Goal: Task Accomplishment & Management: Use online tool/utility

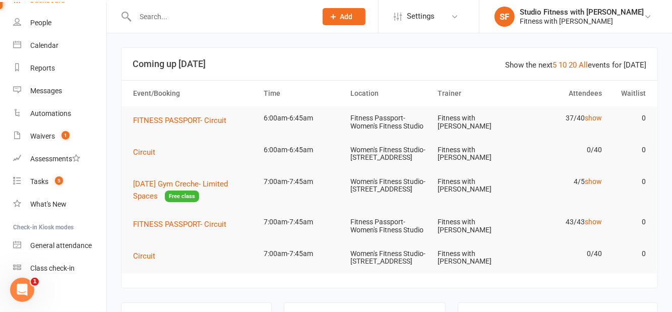
scroll to position [59, 0]
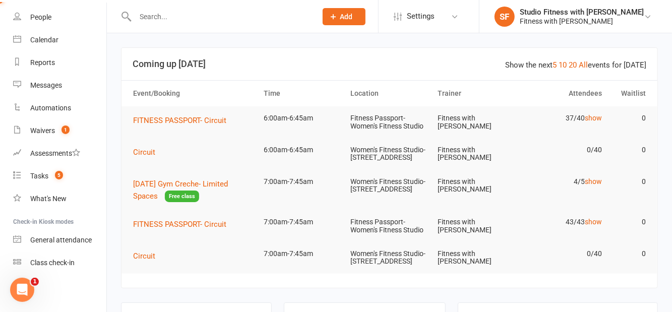
click at [77, 264] on link "Class check-in" at bounding box center [59, 263] width 93 height 23
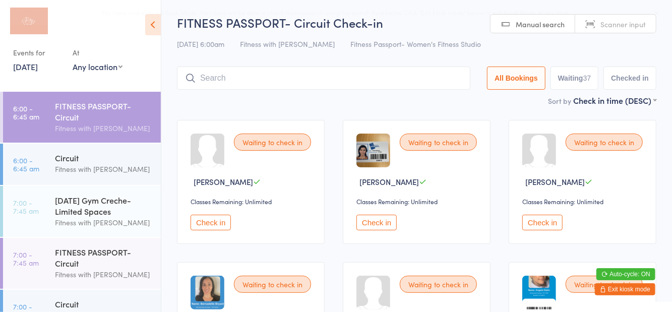
click at [114, 70] on select "Any location Women's Fitness Studio- [STREET_ADDRESS], [GEOGRAPHIC_DATA] Fitnes…" at bounding box center [98, 66] width 50 height 11
select select "1"
click at [73, 61] on select "Any location Women's Fitness Studio- [STREET_ADDRESS], [GEOGRAPHIC_DATA] Fitnes…" at bounding box center [98, 66] width 50 height 11
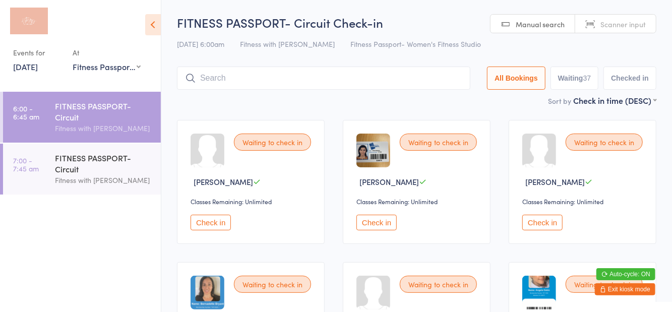
click at [125, 105] on div "FITNESS PASSPORT- Circuit" at bounding box center [103, 111] width 97 height 22
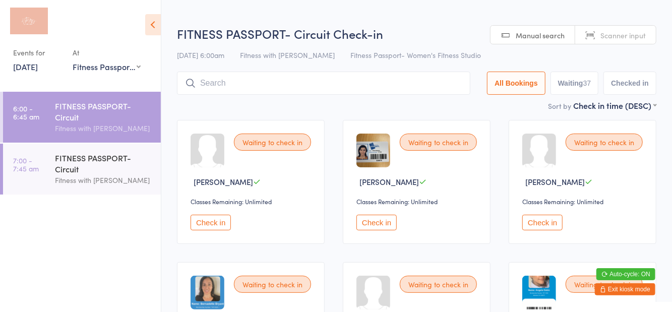
click at [573, 95] on button "Waiting 37" at bounding box center [574, 83] width 48 height 23
select select "0"
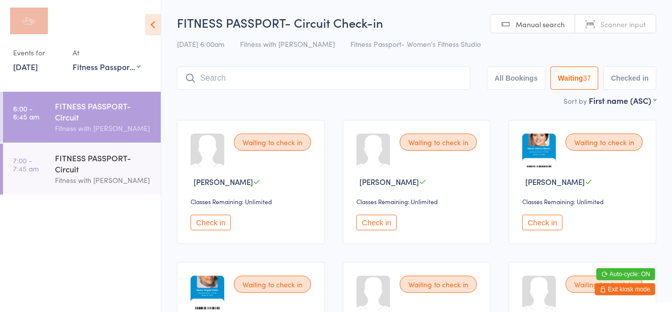
click at [572, 85] on button "Waiting 37" at bounding box center [574, 78] width 48 height 23
click at [148, 23] on icon at bounding box center [153, 24] width 16 height 21
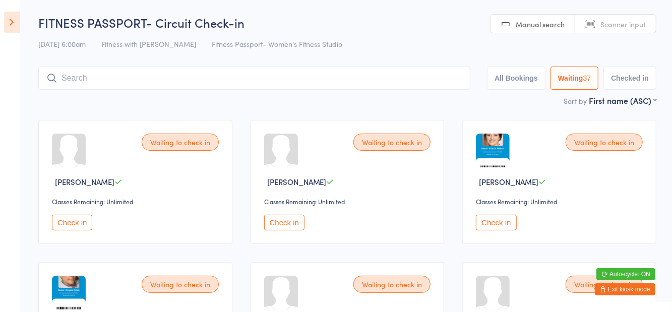
click at [12, 24] on icon at bounding box center [12, 22] width 16 height 21
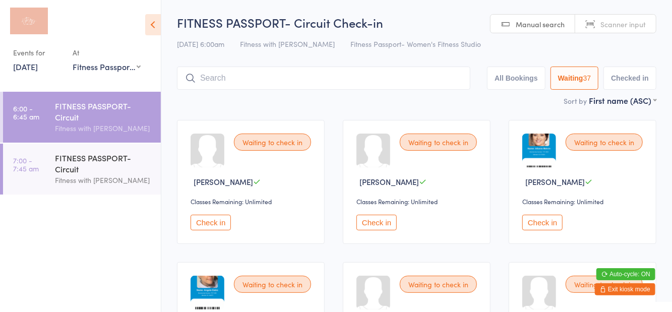
click at [152, 31] on icon at bounding box center [153, 24] width 16 height 21
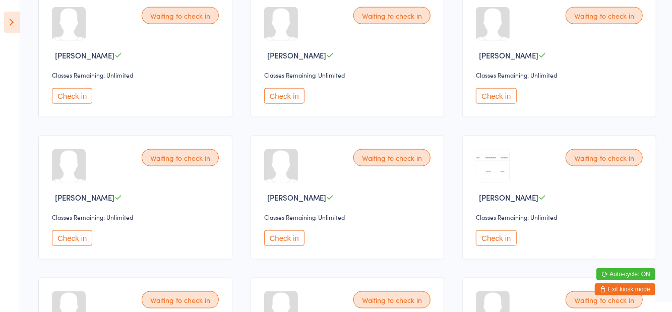
scroll to position [697, 0]
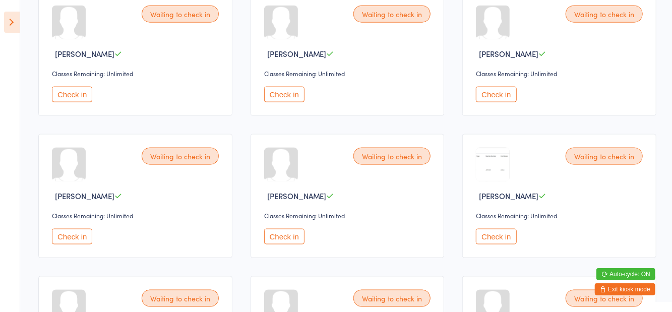
click at [15, 27] on icon at bounding box center [12, 22] width 16 height 21
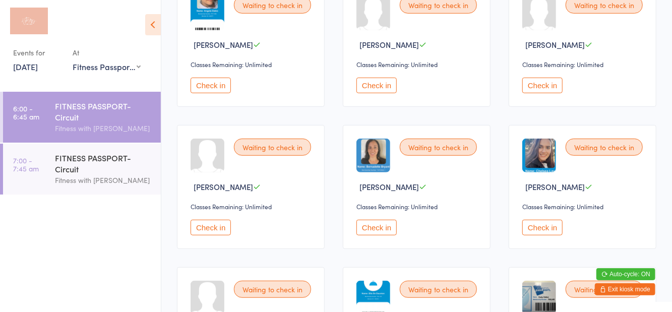
scroll to position [0, 0]
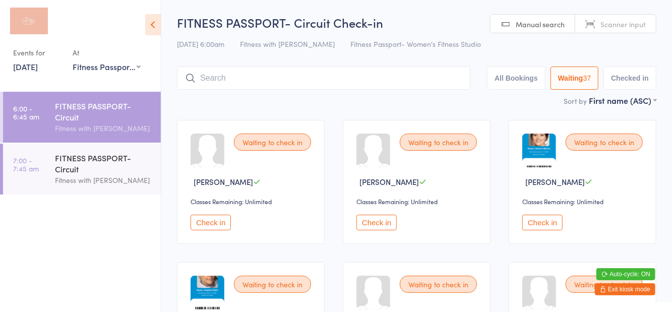
click at [93, 173] on div "FITNESS PASSPORT- Circuit" at bounding box center [103, 163] width 97 height 22
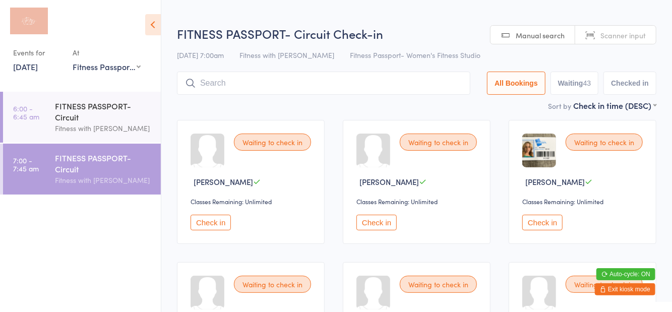
click at [570, 88] on button "Waiting 43" at bounding box center [574, 83] width 48 height 23
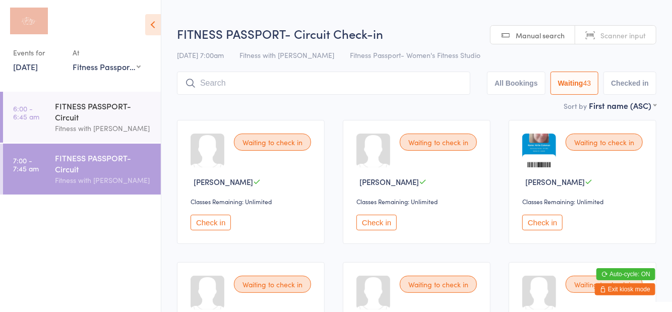
select select "0"
click at [77, 115] on div "FITNESS PASSPORT- Circuit" at bounding box center [103, 111] width 97 height 22
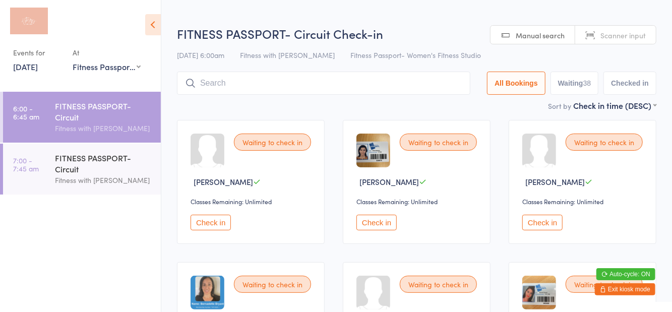
click at [563, 93] on button "Waiting 38" at bounding box center [574, 83] width 48 height 23
select select "0"
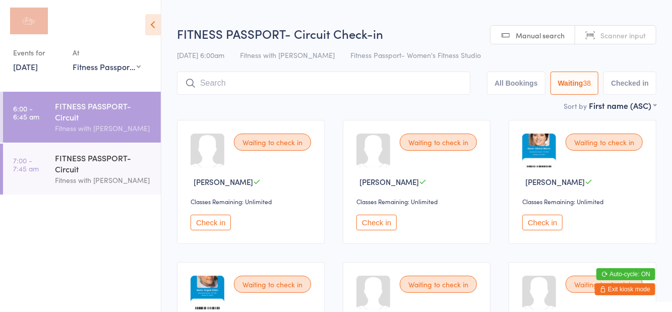
click at [145, 41] on div "Events for [DATE] [DATE] [DATE] Sun Mon Tue Wed Thu Fri Sat 40 28 29 30 01 02 0…" at bounding box center [80, 42] width 161 height 84
click at [147, 25] on icon at bounding box center [153, 24] width 16 height 21
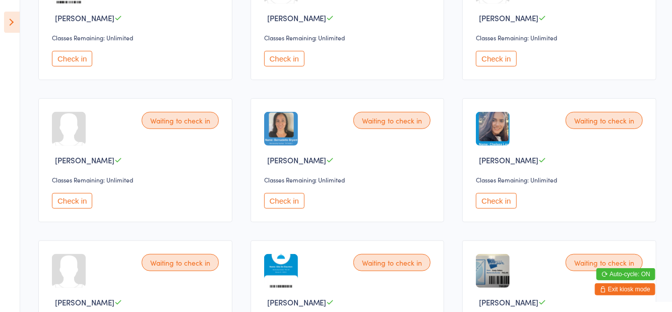
scroll to position [305, 0]
click at [74, 198] on button "Check in" at bounding box center [72, 202] width 40 height 16
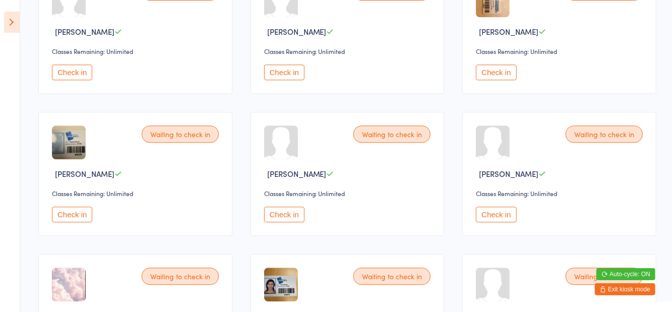
scroll to position [1433, 0]
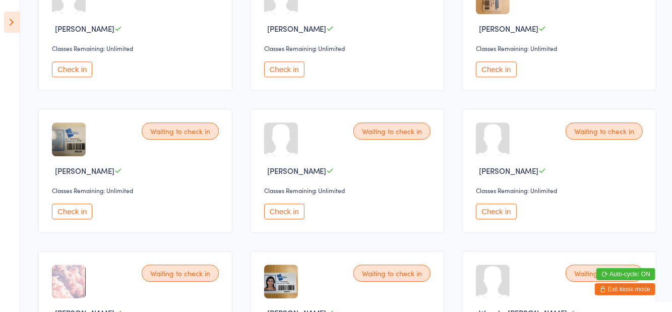
click at [501, 207] on button "Check in" at bounding box center [496, 212] width 40 height 16
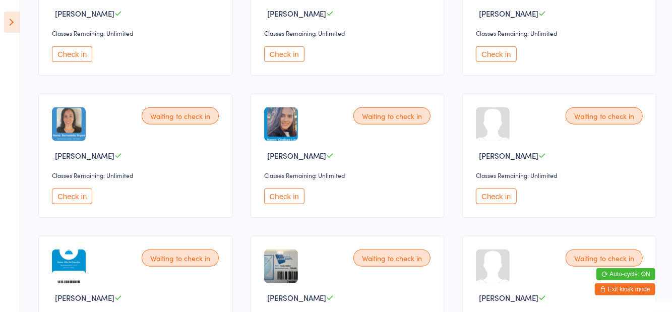
scroll to position [331, 0]
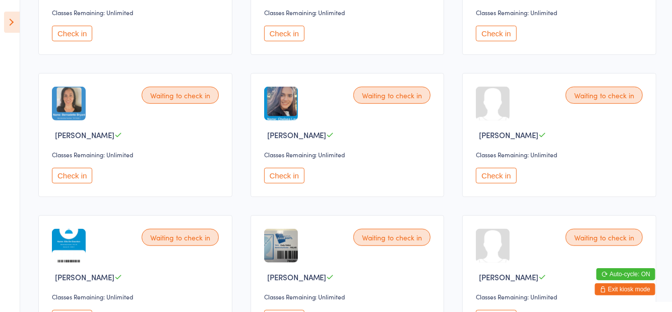
click at [495, 173] on button "Check in" at bounding box center [496, 176] width 40 height 16
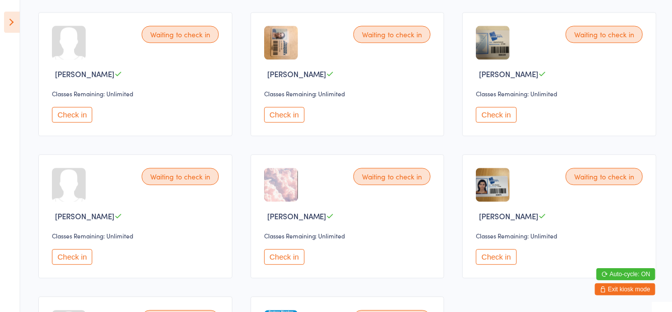
scroll to position [1392, 0]
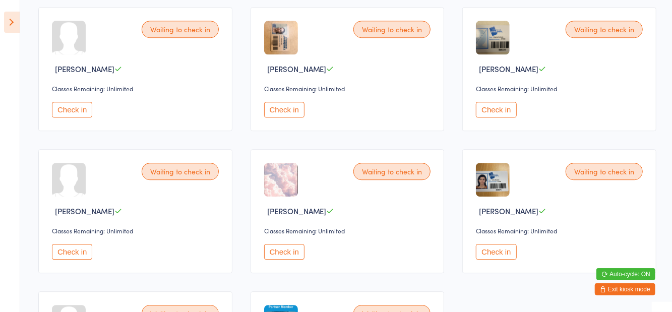
click at [287, 253] on button "Check in" at bounding box center [284, 252] width 40 height 16
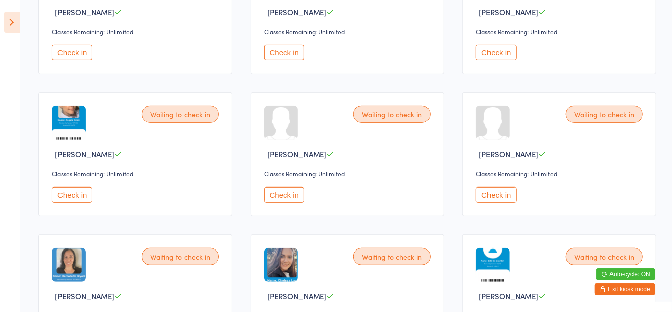
scroll to position [0, 0]
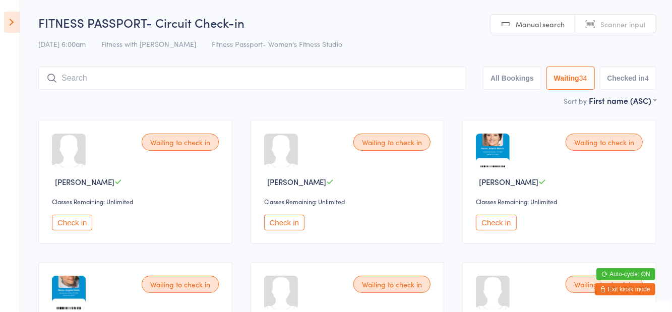
click at [77, 81] on input "search" at bounding box center [252, 78] width 428 height 23
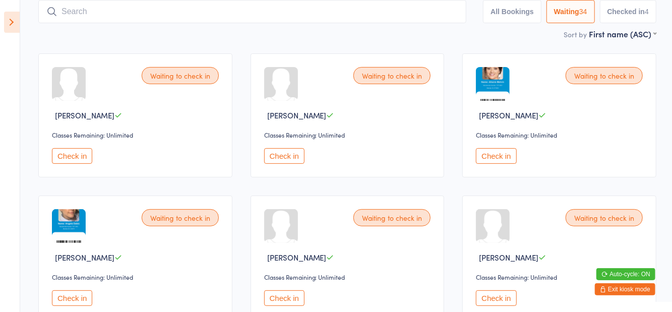
scroll to position [67, 0]
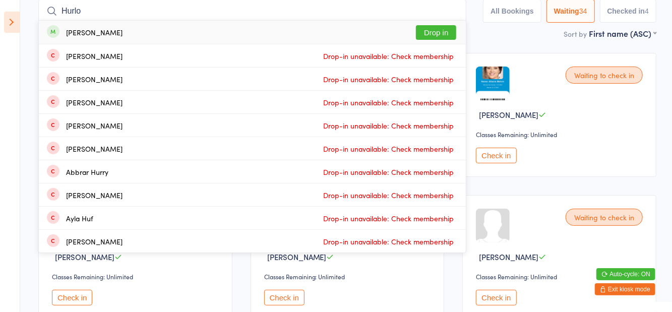
type input "Hurlo"
click at [436, 29] on button "Drop in" at bounding box center [436, 32] width 40 height 15
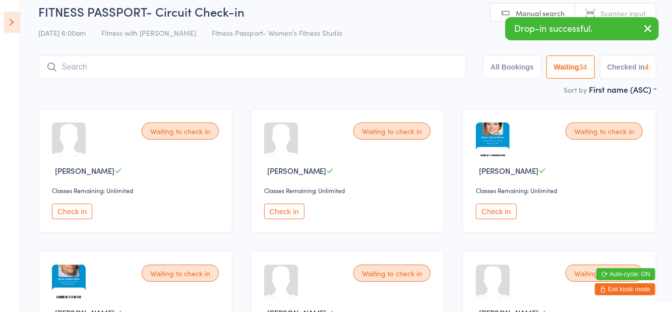
scroll to position [11, 0]
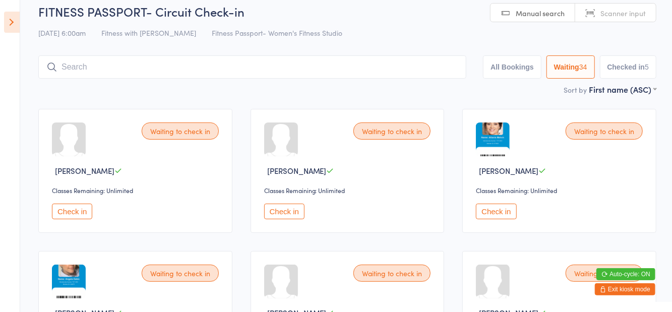
click at [410, 19] on h2 "FITNESS PASSPORT- Circuit Check-in" at bounding box center [347, 11] width 618 height 17
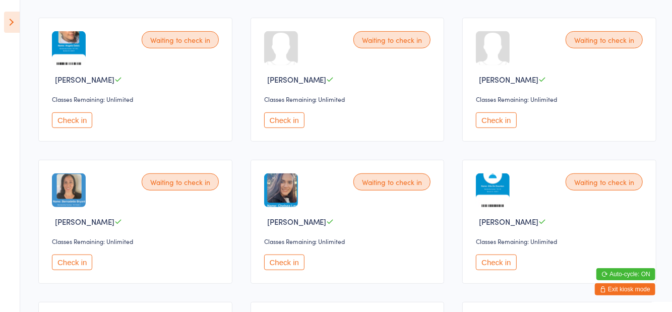
scroll to position [260, 0]
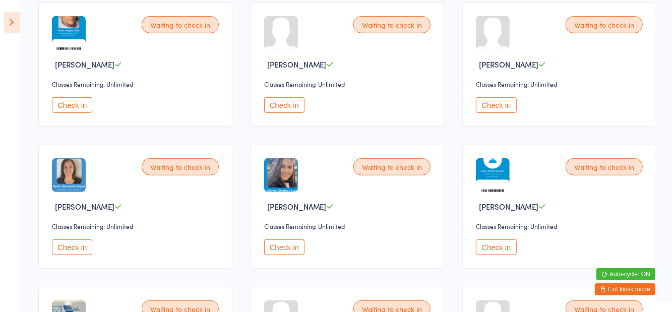
click at [289, 247] on button "Check in" at bounding box center [284, 247] width 40 height 16
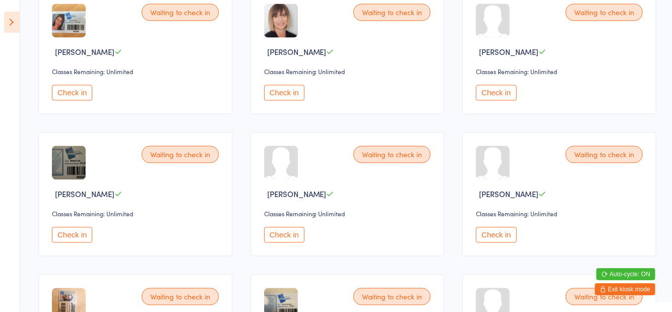
scroll to position [1370, 0]
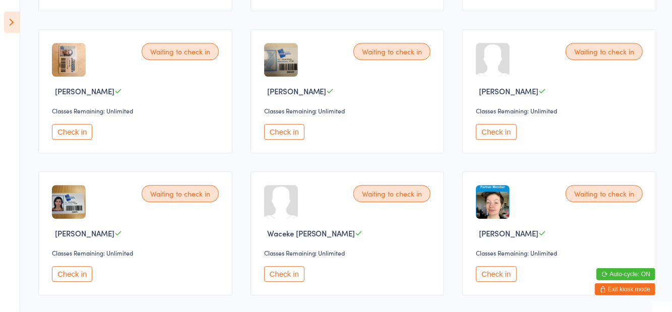
click at [75, 276] on button "Check in" at bounding box center [72, 274] width 40 height 16
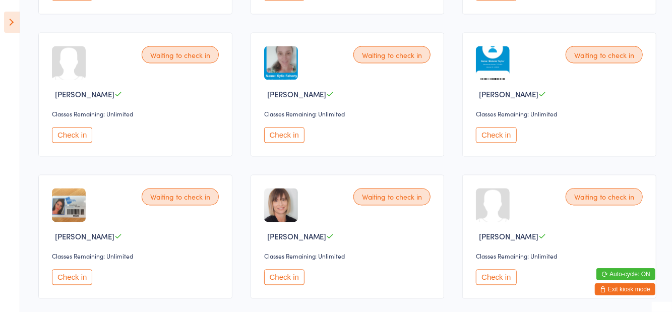
scroll to position [940, 0]
click at [491, 134] on button "Check in" at bounding box center [496, 136] width 40 height 16
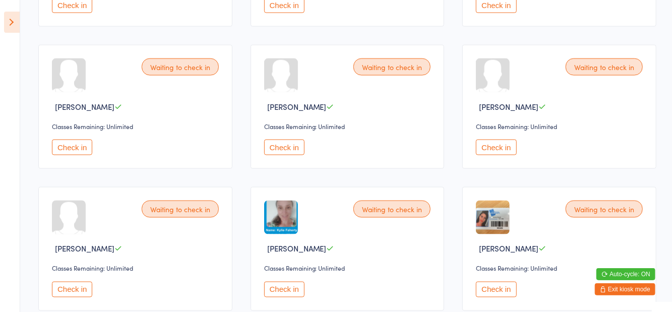
scroll to position [785, 0]
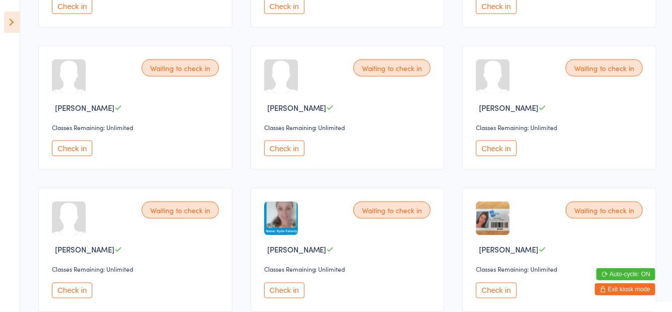
click at [75, 148] on button "Check in" at bounding box center [72, 149] width 40 height 16
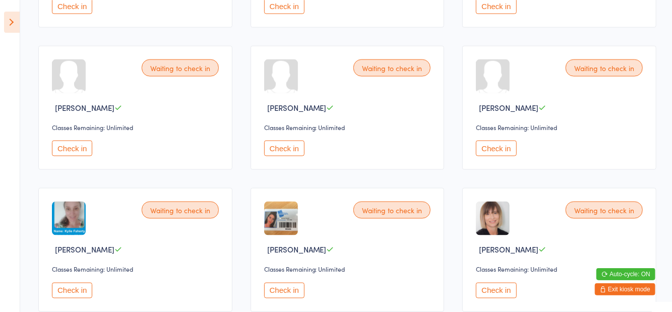
click at [499, 147] on button "Check in" at bounding box center [496, 149] width 40 height 16
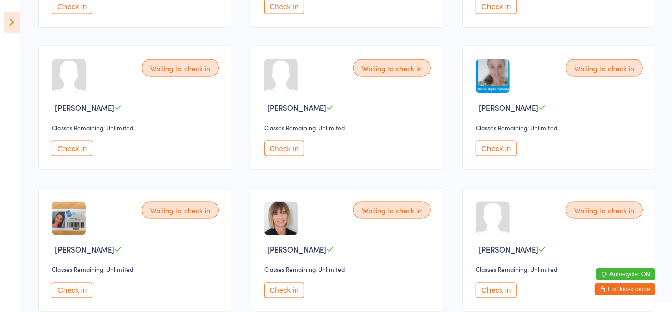
click at [493, 150] on button "Check in" at bounding box center [496, 149] width 40 height 16
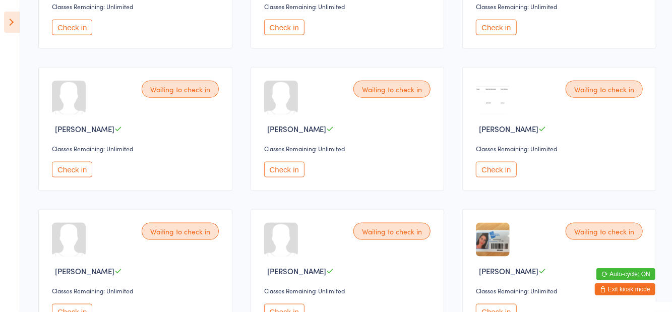
scroll to position [620, 0]
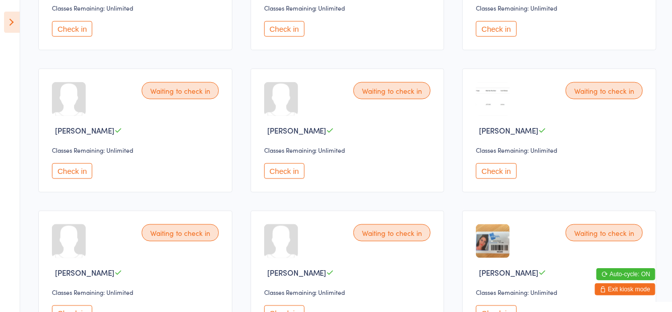
click at [74, 163] on button "Check in" at bounding box center [72, 171] width 40 height 16
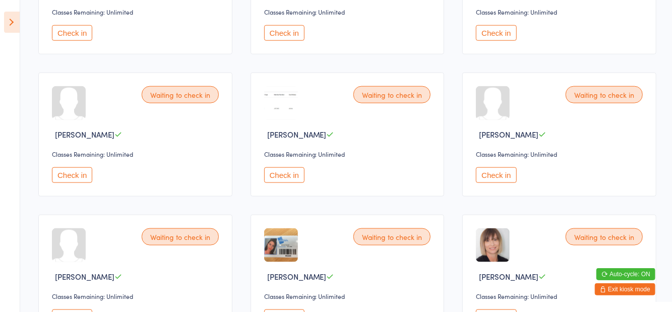
scroll to position [616, 0]
click at [281, 170] on button "Check in" at bounding box center [284, 176] width 40 height 16
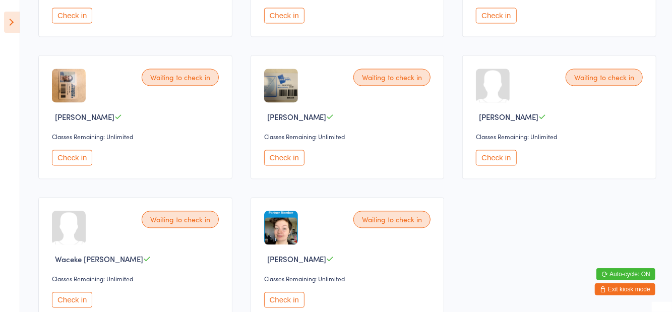
scroll to position [1087, 0]
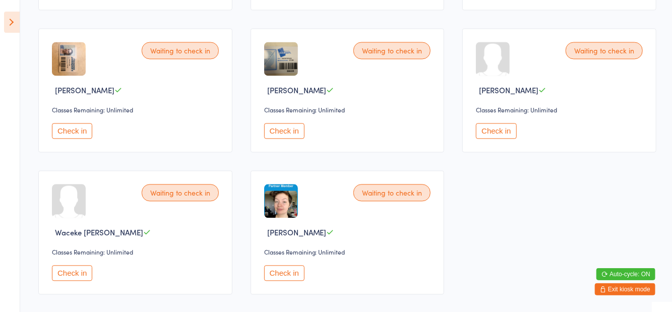
click at [80, 130] on button "Check in" at bounding box center [72, 131] width 40 height 16
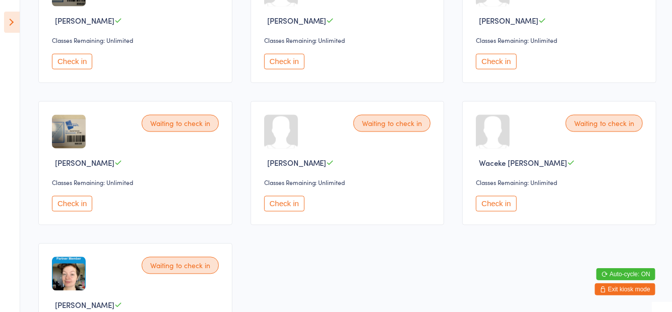
scroll to position [1014, 0]
click at [493, 57] on button "Check in" at bounding box center [496, 61] width 40 height 16
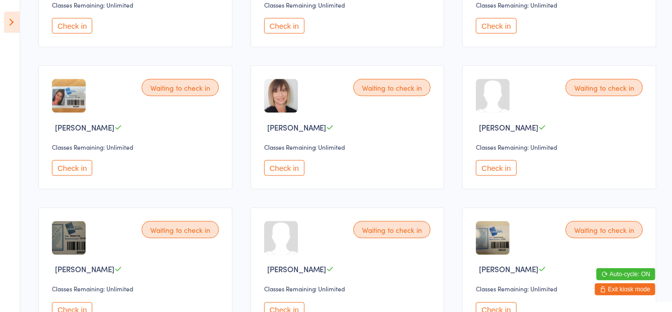
scroll to position [766, 0]
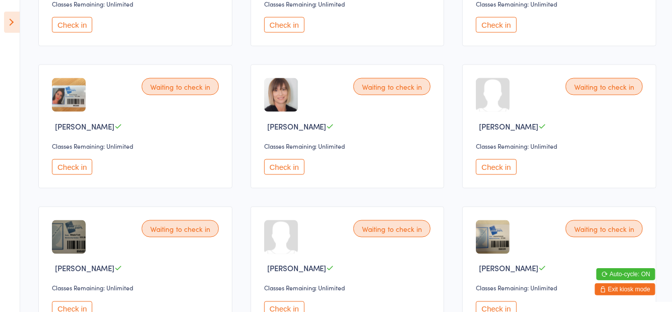
click at [491, 162] on button "Check in" at bounding box center [496, 167] width 40 height 16
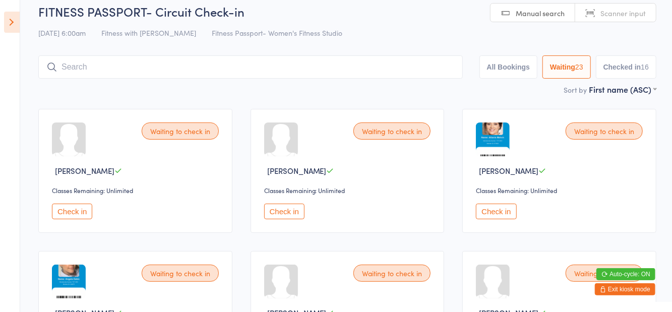
scroll to position [0, 0]
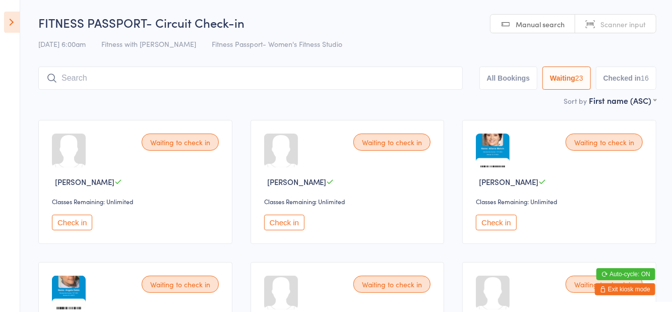
click at [80, 83] on input "search" at bounding box center [250, 78] width 424 height 23
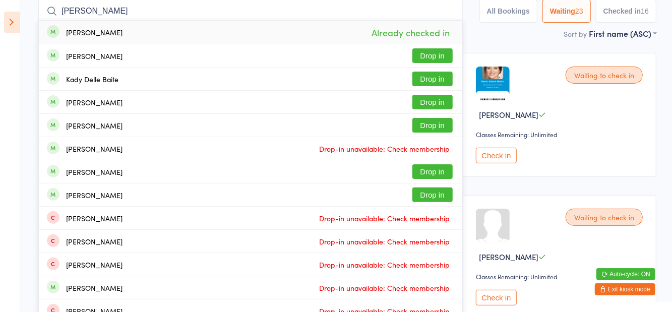
click at [647, 128] on div "Waiting to check in [PERSON_NAME] Classes Remaining: Unlimited Check in" at bounding box center [559, 115] width 194 height 124
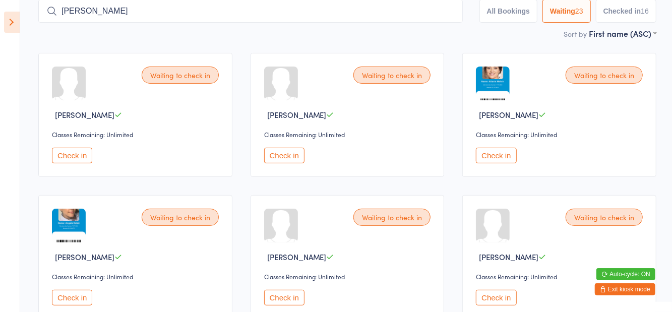
click at [619, 18] on button "Checked in 16" at bounding box center [626, 10] width 60 height 23
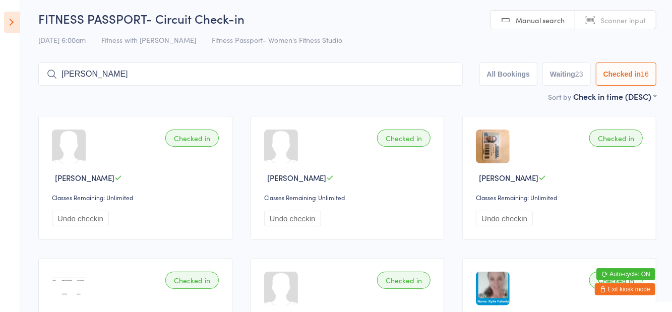
scroll to position [0, 0]
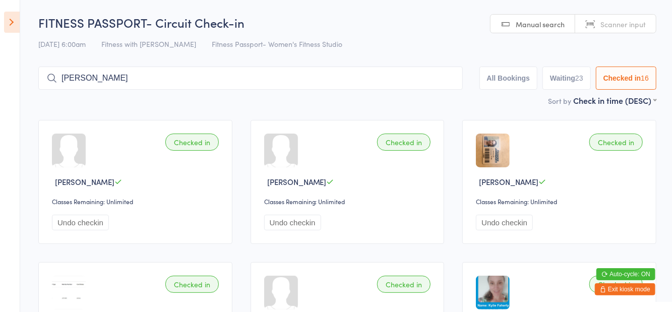
click at [561, 72] on button "Waiting 23" at bounding box center [566, 78] width 48 height 23
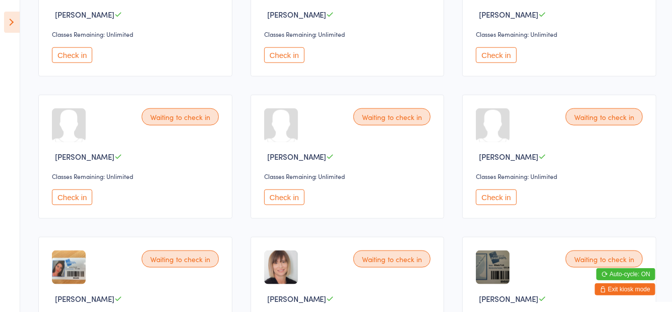
scroll to position [596, 0]
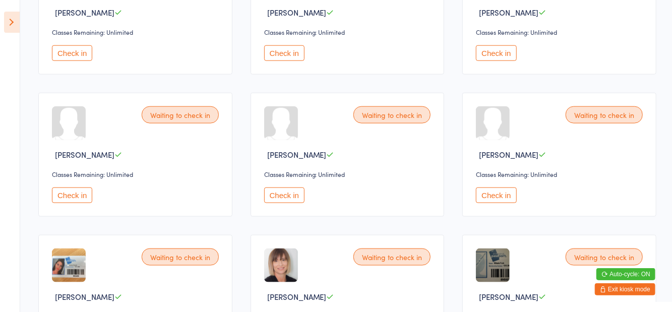
click at [501, 196] on button "Check in" at bounding box center [496, 196] width 40 height 16
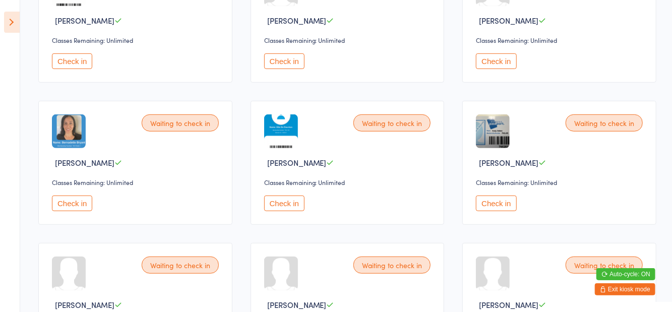
scroll to position [299, 0]
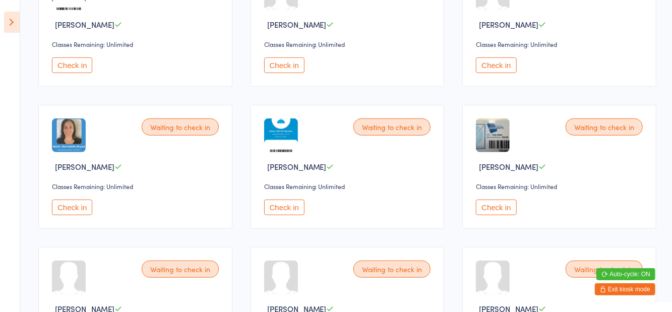
click at [73, 211] on button "Check in" at bounding box center [72, 208] width 40 height 16
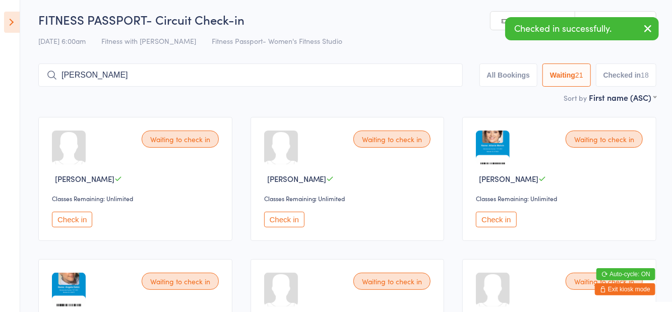
scroll to position [0, 0]
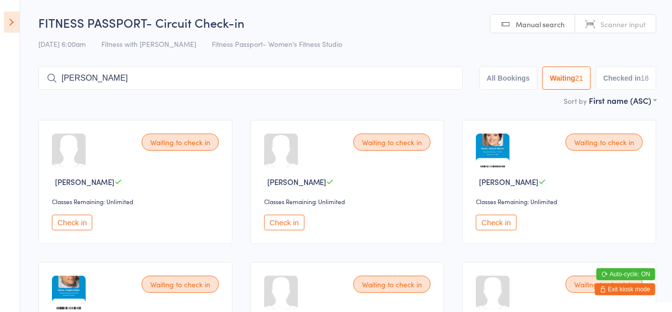
click at [291, 228] on button "Check in" at bounding box center [284, 223] width 40 height 16
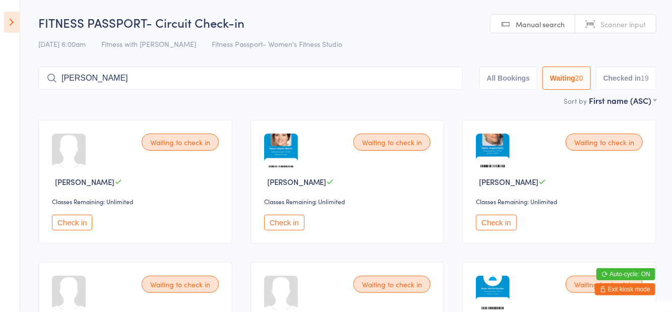
click at [72, 227] on button "Check in" at bounding box center [72, 223] width 40 height 16
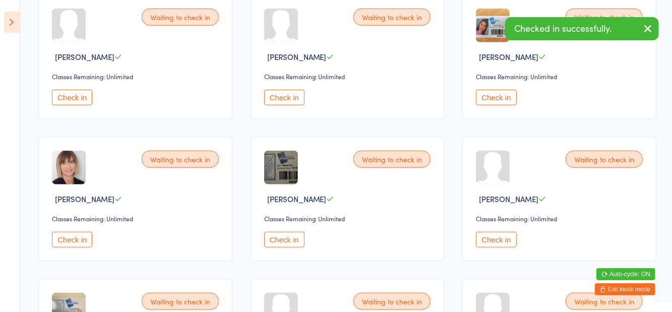
scroll to position [556, 0]
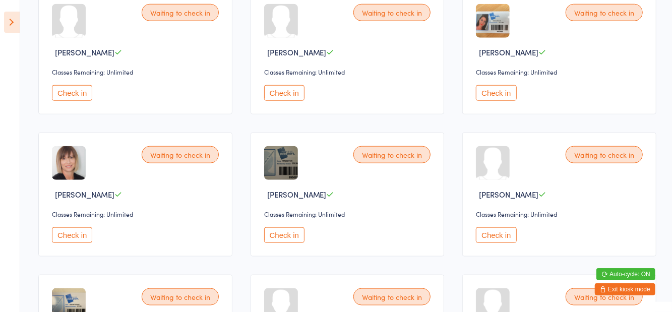
click at [74, 235] on button "Check in" at bounding box center [72, 235] width 40 height 16
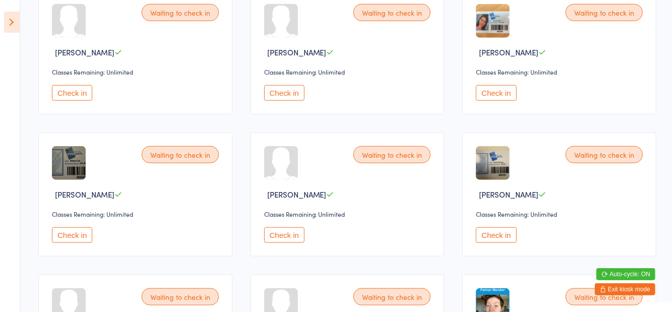
click at [494, 98] on button "Check in" at bounding box center [496, 93] width 40 height 16
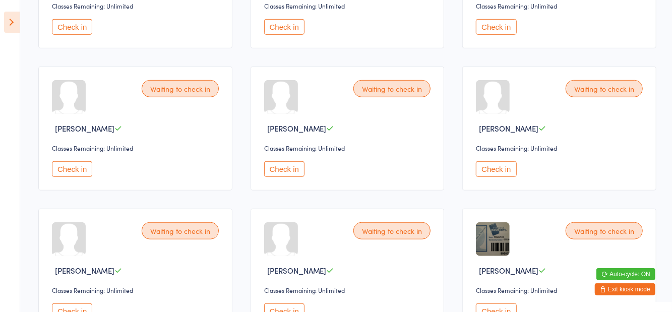
scroll to position [318, 0]
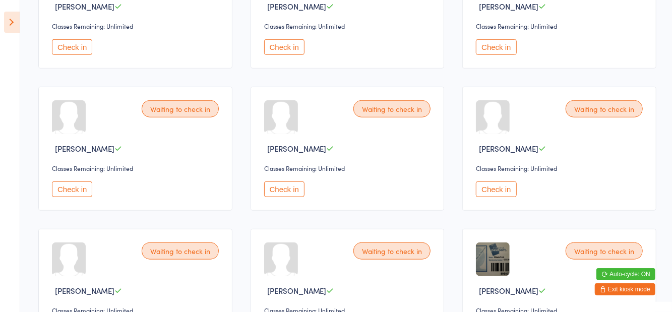
click at [492, 181] on button "Check in" at bounding box center [496, 189] width 40 height 16
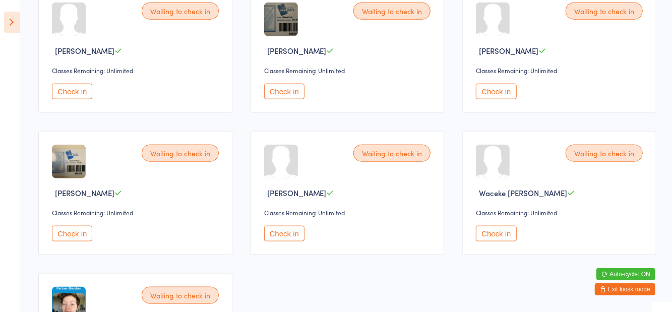
scroll to position [559, 0]
click at [76, 233] on button "Check in" at bounding box center [72, 233] width 40 height 16
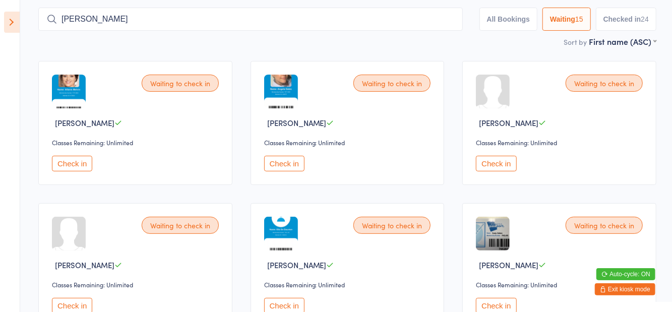
scroll to position [0, 0]
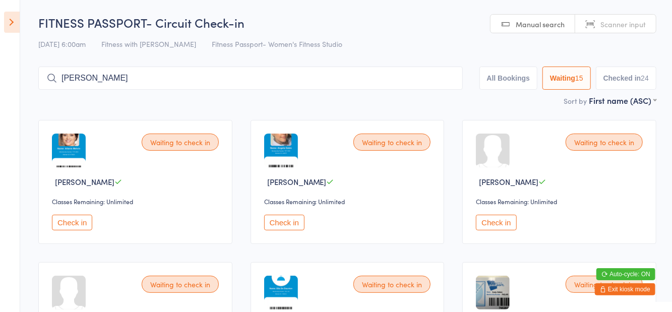
click at [297, 229] on button "Check in" at bounding box center [284, 223] width 40 height 16
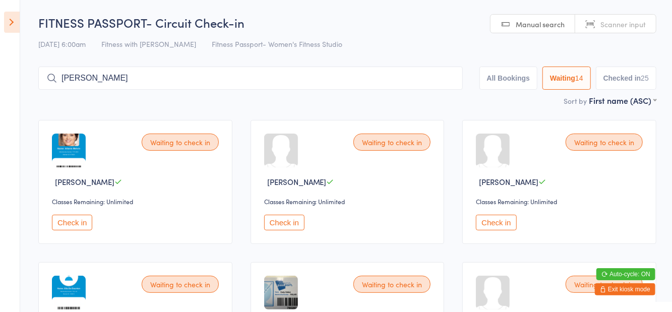
click at [286, 220] on button "Check in" at bounding box center [284, 223] width 40 height 16
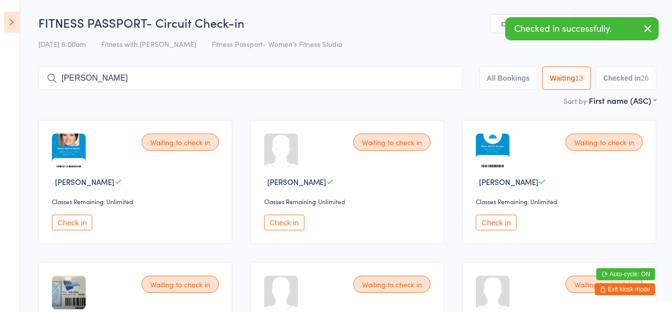
click at [626, 81] on button "Checked in 26" at bounding box center [626, 78] width 60 height 23
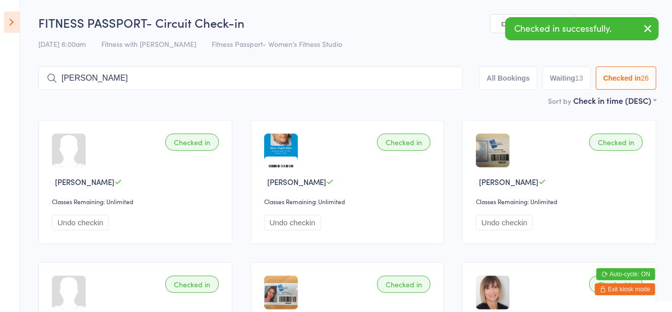
click at [571, 80] on button "Waiting 13" at bounding box center [566, 78] width 48 height 23
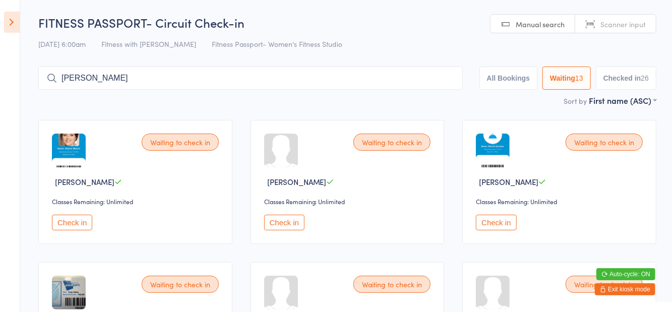
click at [188, 76] on input "[PERSON_NAME]" at bounding box center [250, 78] width 424 height 23
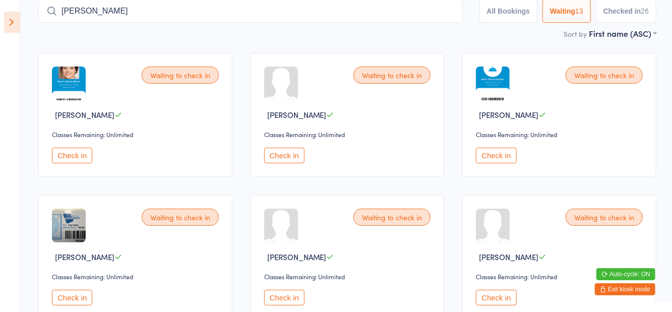
click at [448, 22] on input "[PERSON_NAME]" at bounding box center [250, 10] width 424 height 23
click at [453, 22] on input "[PERSON_NAME]" at bounding box center [250, 10] width 424 height 23
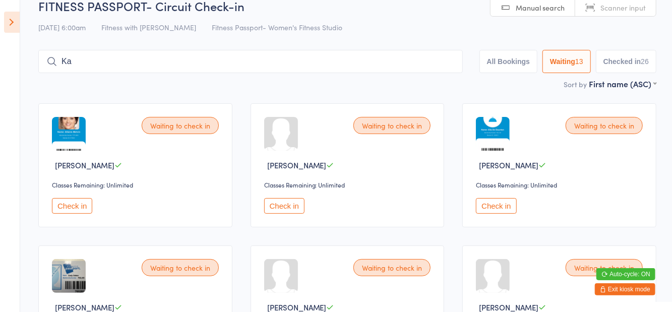
scroll to position [11, 0]
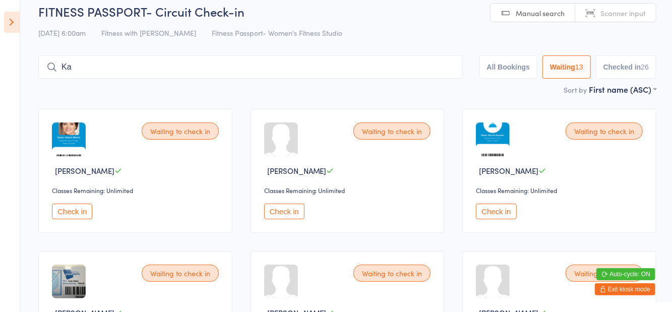
type input "K"
click at [559, 77] on button "Waiting 13" at bounding box center [566, 66] width 48 height 23
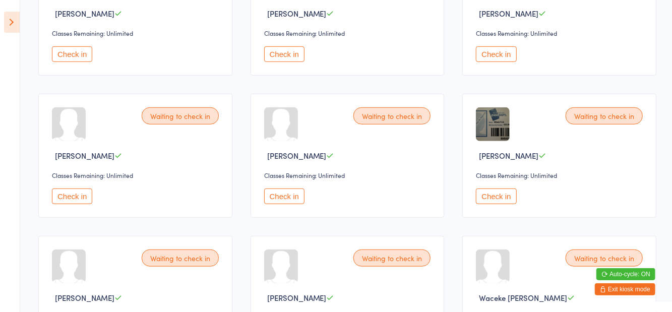
scroll to position [311, 0]
click at [488, 198] on button "Check in" at bounding box center [496, 196] width 40 height 16
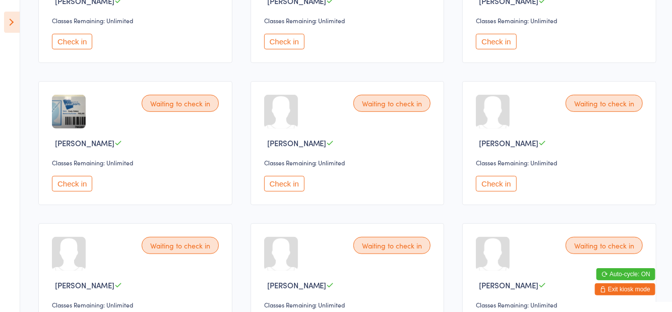
scroll to position [196, 0]
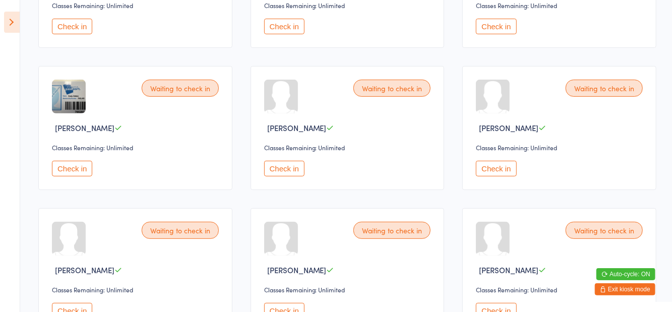
click at [288, 162] on button "Check in" at bounding box center [284, 169] width 40 height 16
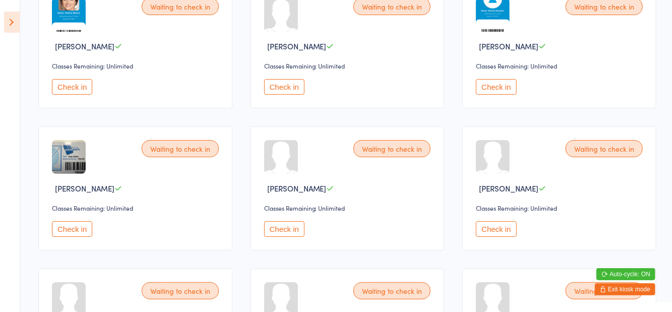
scroll to position [136, 0]
click at [68, 234] on button "Check in" at bounding box center [72, 229] width 40 height 16
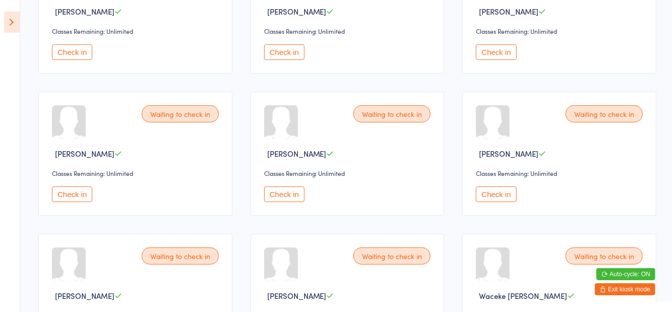
scroll to position [180, 0]
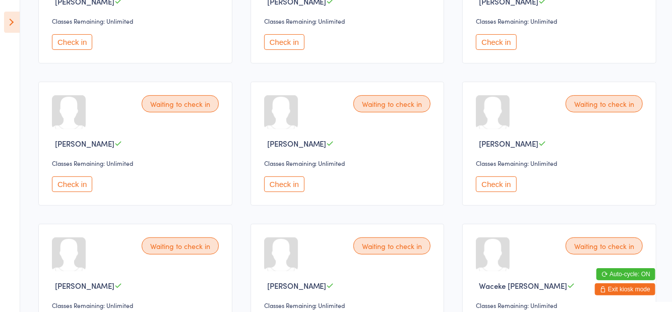
click at [488, 190] on button "Check in" at bounding box center [496, 184] width 40 height 16
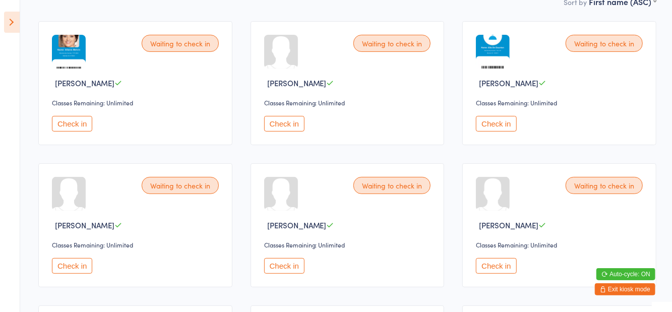
scroll to position [105, 0]
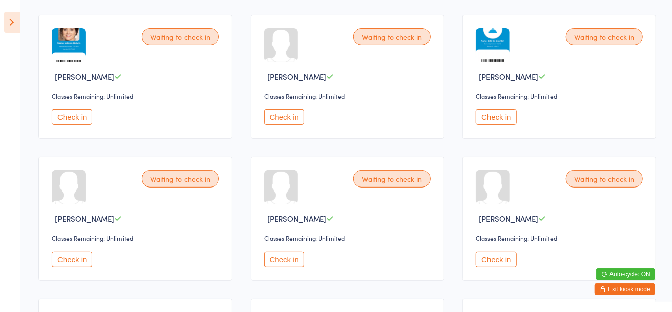
click at [294, 259] on button "Check in" at bounding box center [284, 260] width 40 height 16
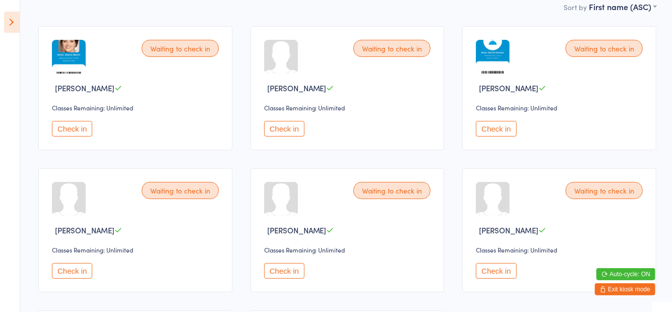
scroll to position [0, 0]
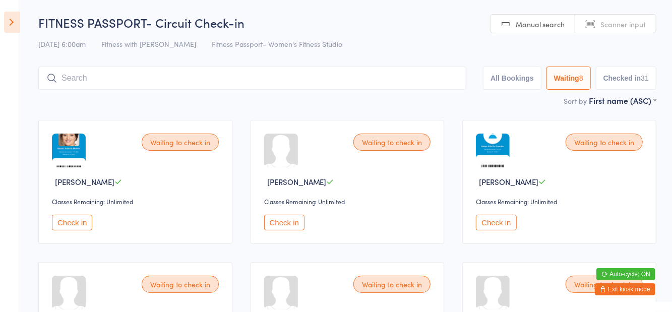
click at [19, 22] on icon at bounding box center [12, 22] width 16 height 21
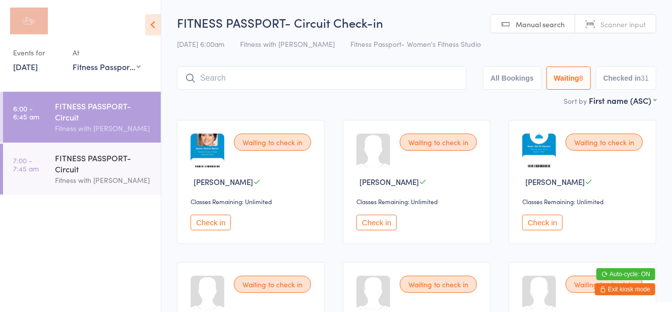
click at [149, 31] on icon at bounding box center [153, 24] width 16 height 21
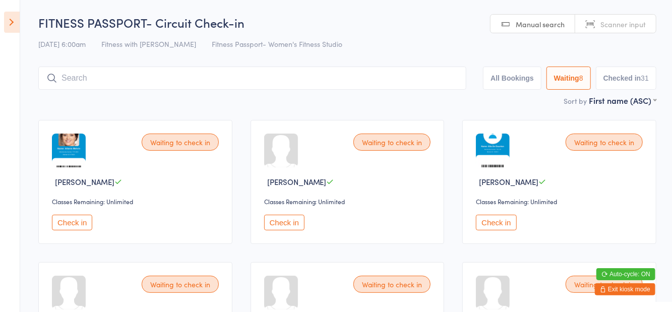
click at [12, 23] on icon at bounding box center [12, 22] width 16 height 21
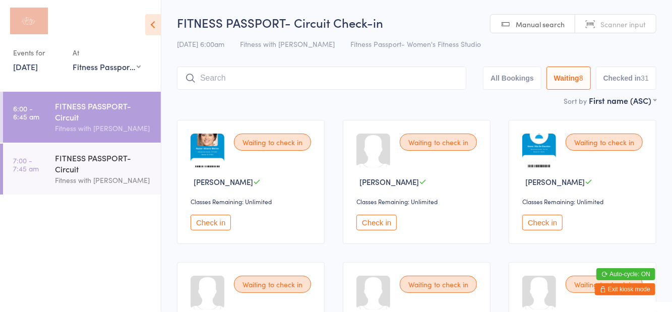
click at [155, 23] on icon at bounding box center [153, 24] width 16 height 21
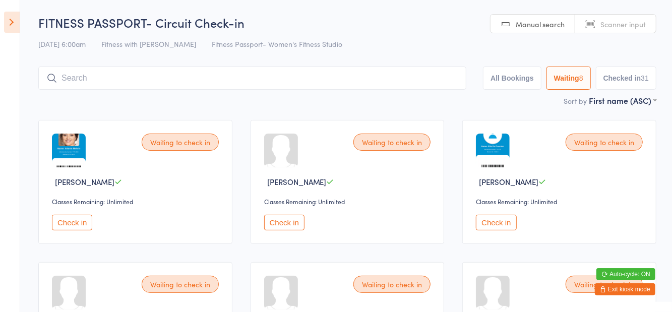
click at [11, 29] on icon at bounding box center [12, 22] width 16 height 21
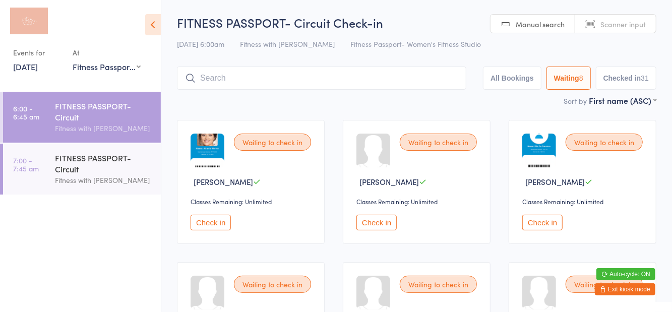
click at [108, 166] on div "FITNESS PASSPORT- Circuit" at bounding box center [103, 163] width 97 height 22
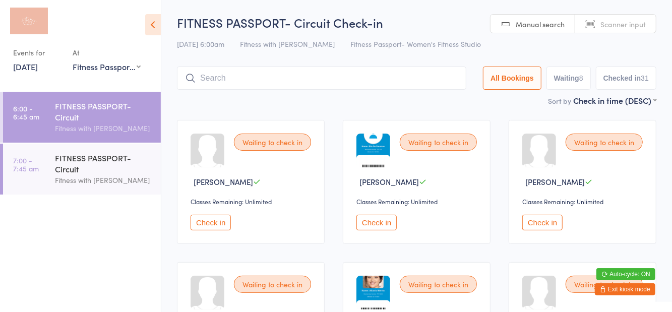
click at [71, 171] on div "FITNESS PASSPORT- Circuit" at bounding box center [103, 163] width 97 height 22
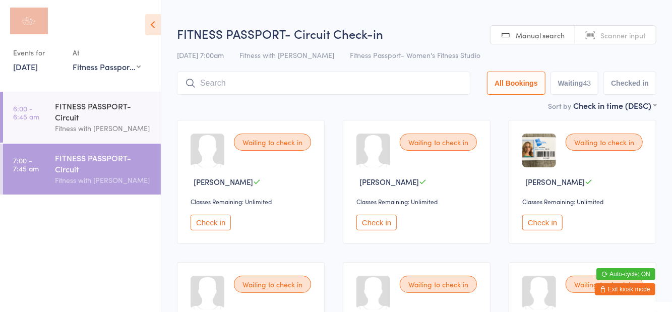
click at [566, 86] on button "Waiting 43" at bounding box center [574, 83] width 48 height 23
select select "0"
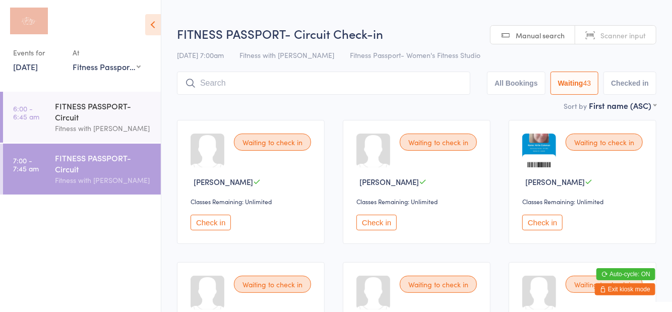
click at [257, 87] on input "search" at bounding box center [323, 83] width 293 height 23
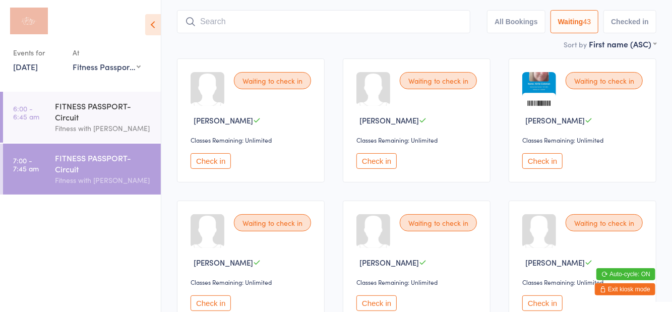
scroll to position [72, 0]
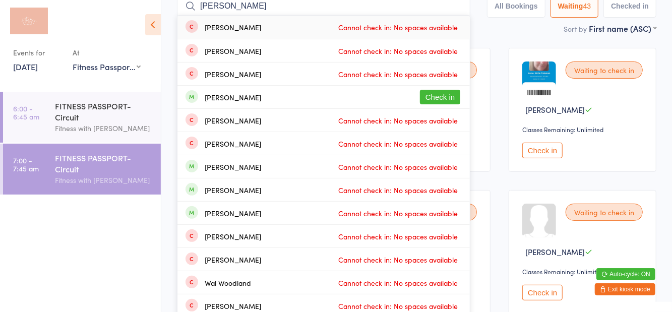
type input "[PERSON_NAME]"
click at [448, 102] on button "Check in" at bounding box center [440, 97] width 40 height 15
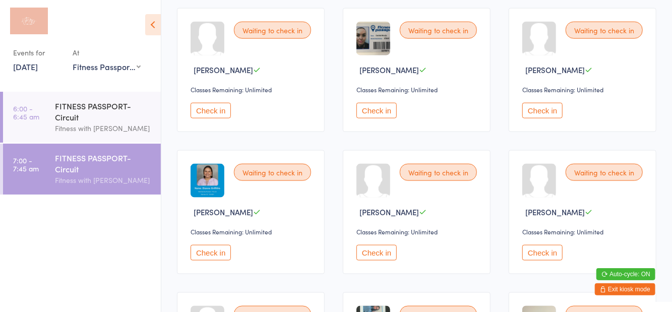
scroll to position [681, 0]
click at [378, 111] on button "Check in" at bounding box center [376, 111] width 40 height 16
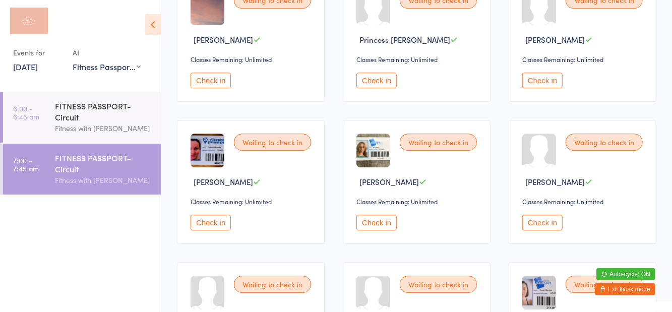
scroll to position [1566, 0]
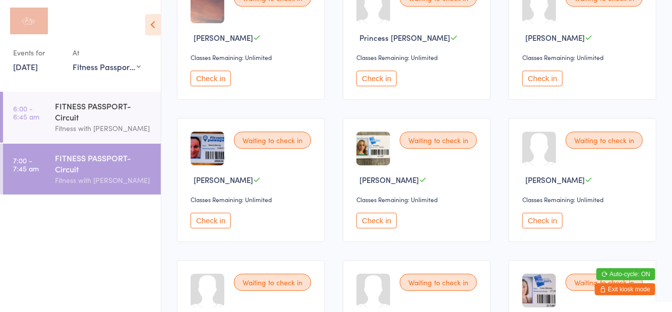
click at [211, 217] on button "Check in" at bounding box center [211, 221] width 40 height 16
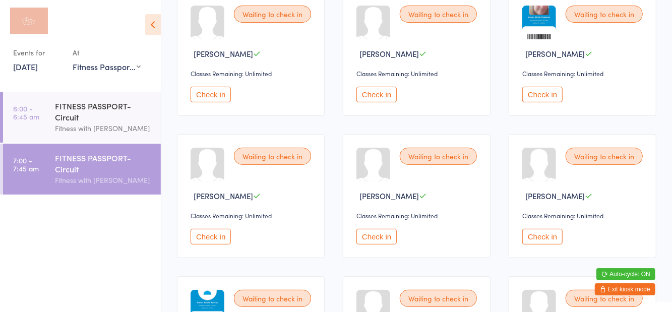
scroll to position [129, 0]
click at [69, 127] on div "Fitness with [PERSON_NAME]" at bounding box center [103, 128] width 97 height 12
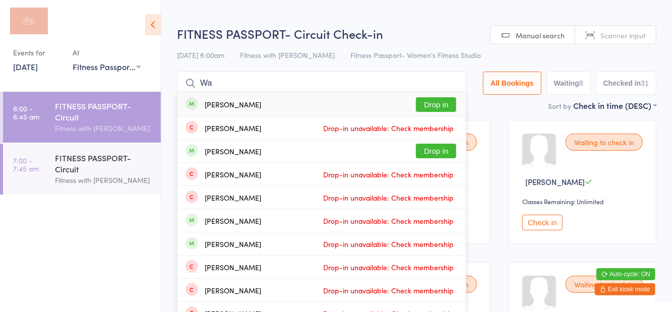
type input "Wa"
click at [463, 58] on div "[DATE] 6:00am Fitness with Zoe Fitness Passport- Women's Fitness Studio" at bounding box center [416, 55] width 479 height 17
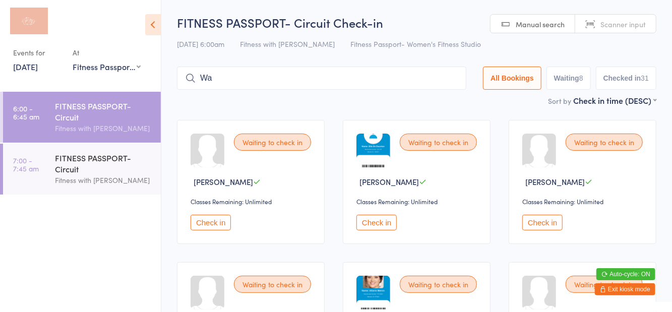
click at [562, 78] on button "Waiting 8" at bounding box center [568, 78] width 44 height 23
select select "0"
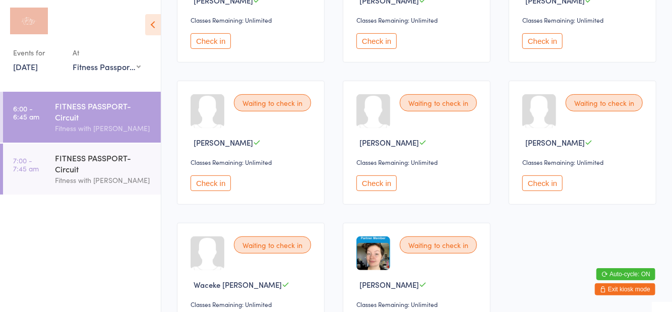
scroll to position [183, 0]
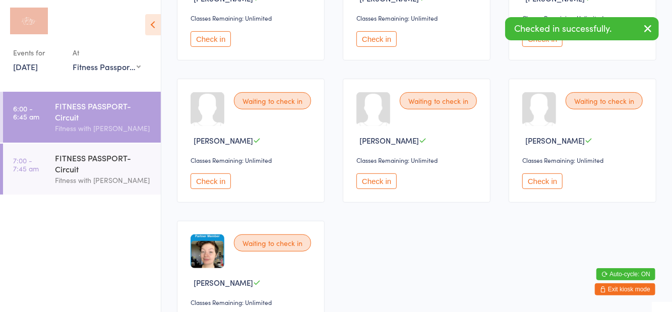
click at [59, 164] on div "FITNESS PASSPORT- Circuit" at bounding box center [103, 163] width 97 height 22
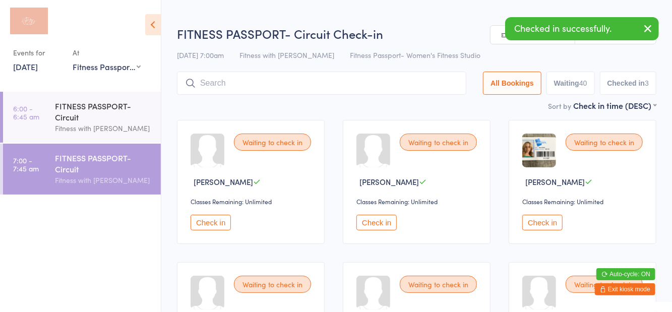
click at [564, 84] on button "Waiting 40" at bounding box center [570, 83] width 48 height 23
select select "0"
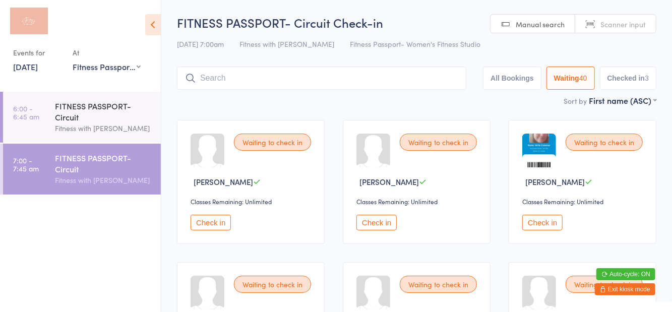
click at [114, 180] on div "Fitness with [PERSON_NAME]" at bounding box center [103, 180] width 97 height 12
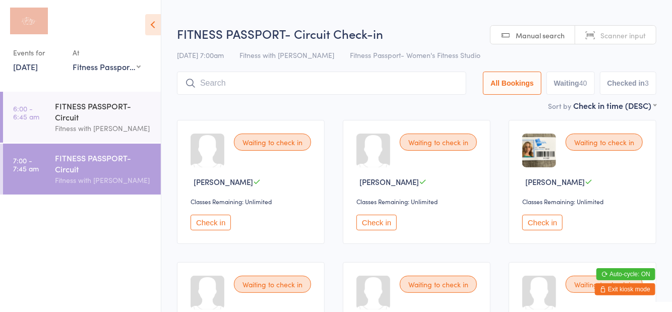
click at [578, 81] on button "Waiting 40" at bounding box center [570, 83] width 48 height 23
select select "0"
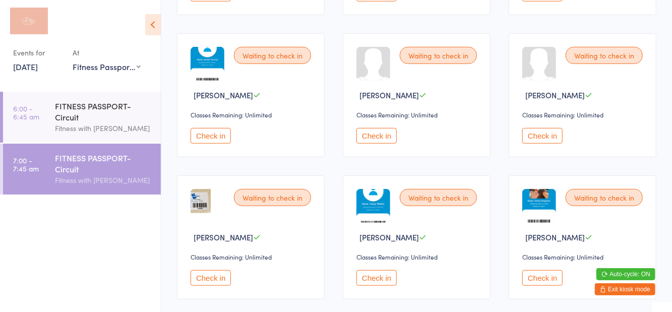
scroll to position [379, 0]
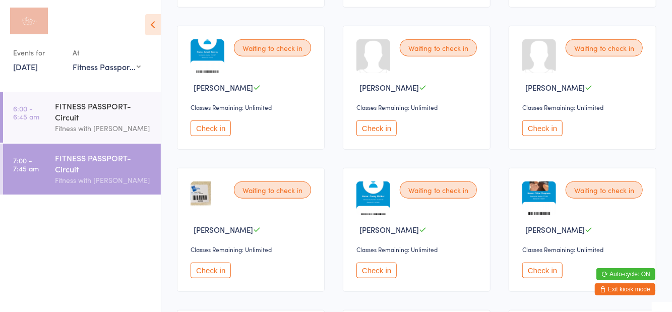
click at [386, 264] on button "Check in" at bounding box center [376, 271] width 40 height 16
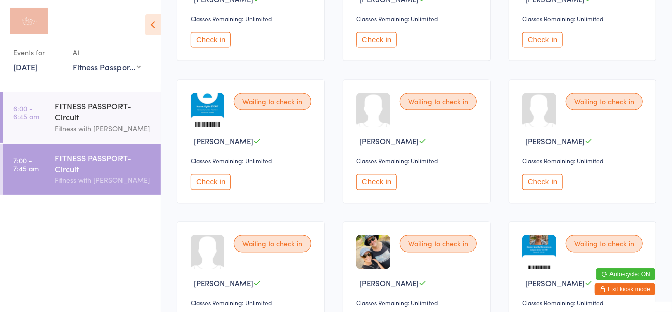
scroll to position [1044, 0]
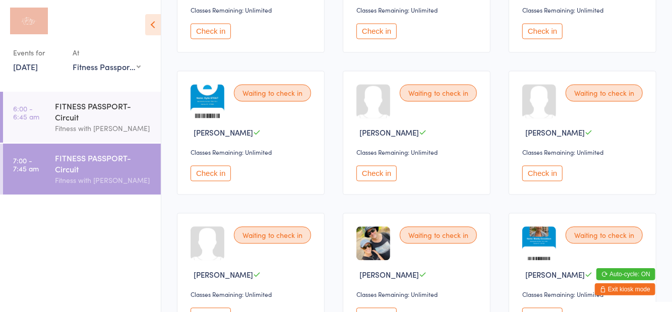
click at [377, 311] on button "Check in" at bounding box center [376, 315] width 40 height 16
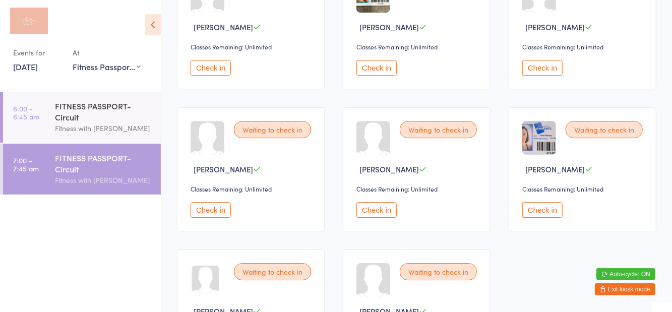
scroll to position [1577, 0]
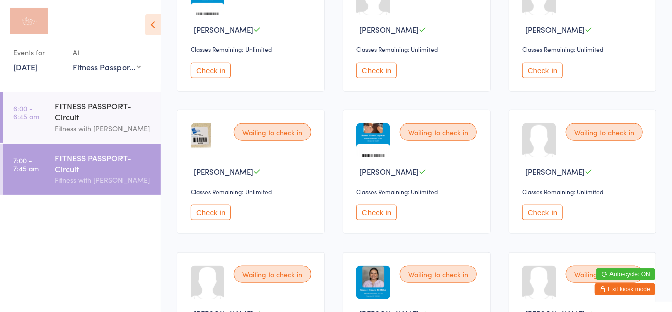
scroll to position [439, 0]
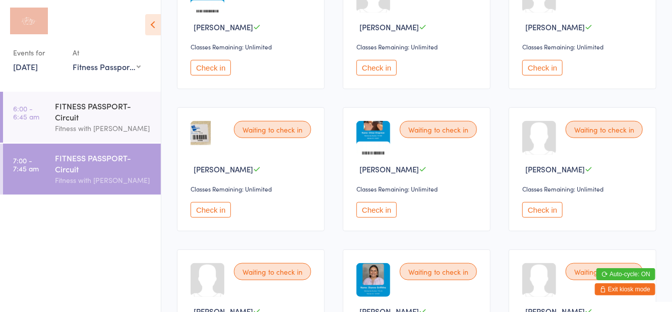
click at [217, 211] on button "Check in" at bounding box center [211, 210] width 40 height 16
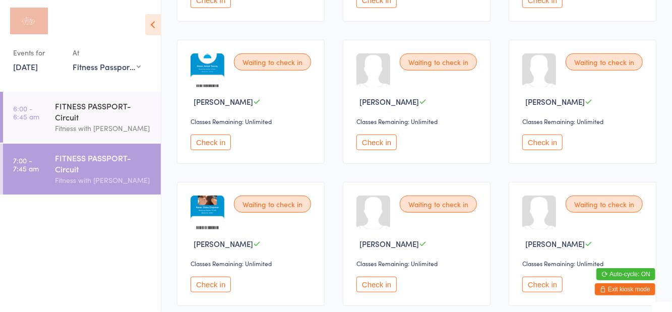
scroll to position [0, 0]
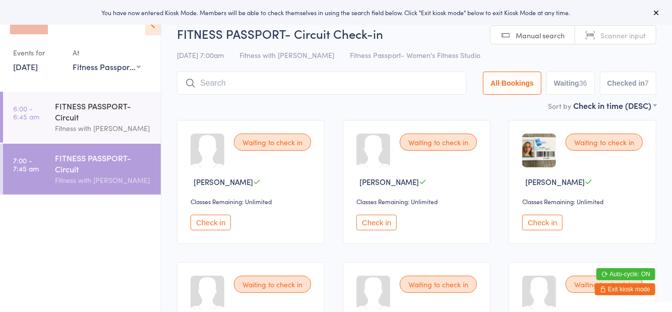
click at [563, 78] on button "Waiting 36" at bounding box center [570, 83] width 48 height 23
select select "0"
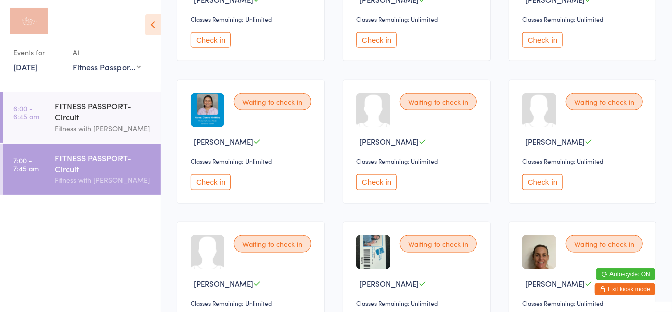
scroll to position [627, 0]
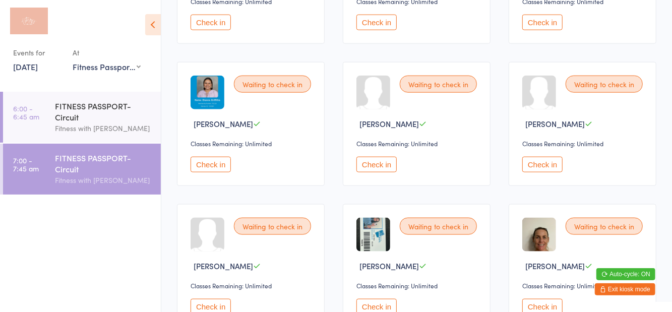
click at [382, 168] on button "Check in" at bounding box center [376, 165] width 40 height 16
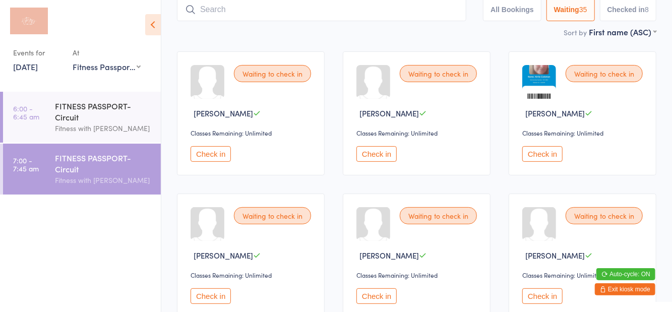
scroll to position [0, 0]
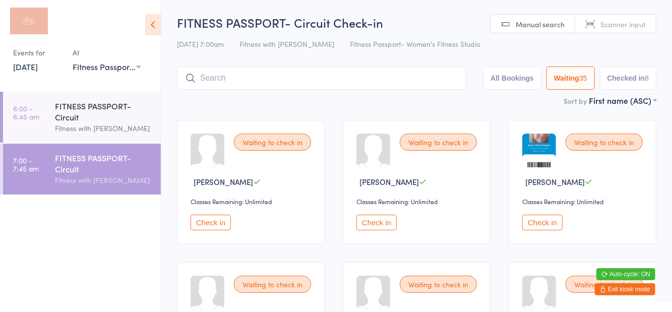
click at [294, 78] on input "search" at bounding box center [321, 78] width 289 height 23
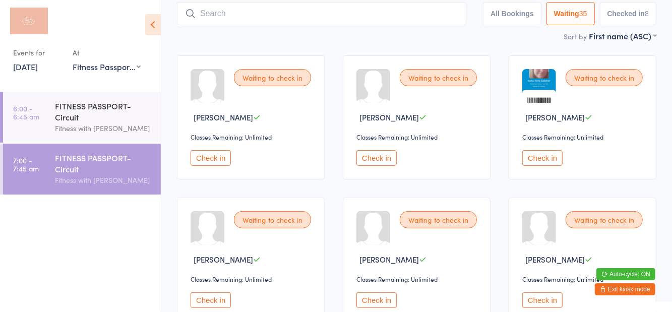
scroll to position [67, 0]
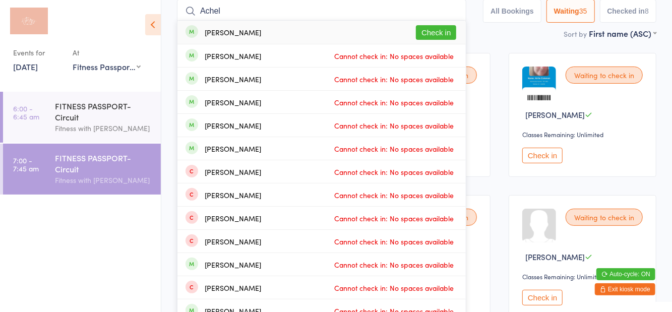
type input "Achel"
click at [439, 39] on button "Check in" at bounding box center [436, 32] width 40 height 15
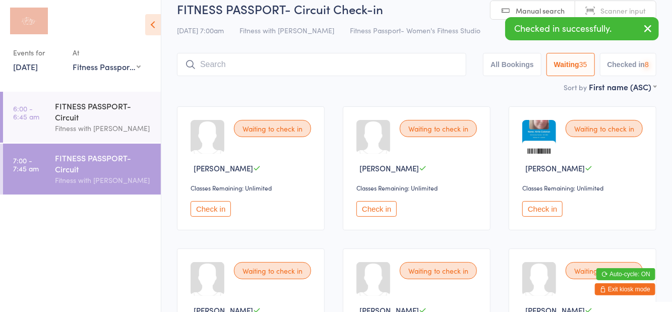
scroll to position [11, 0]
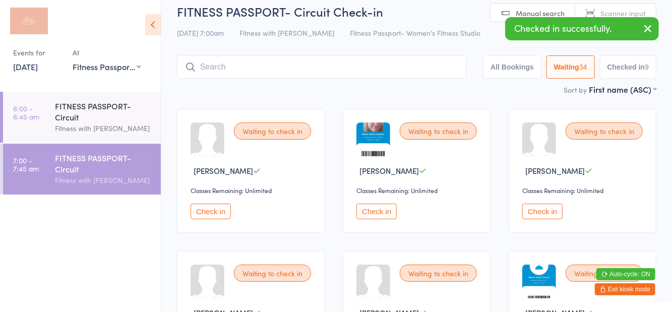
click at [565, 66] on button "Waiting 34" at bounding box center [570, 66] width 48 height 23
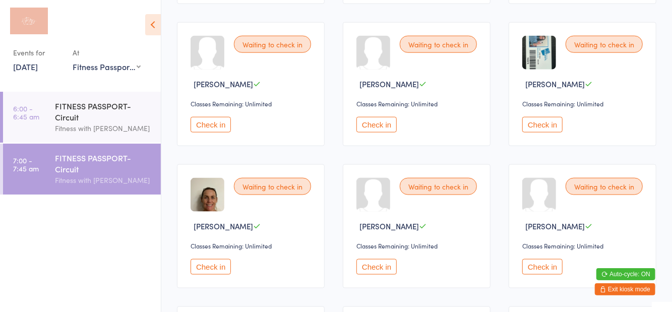
scroll to position [674, 0]
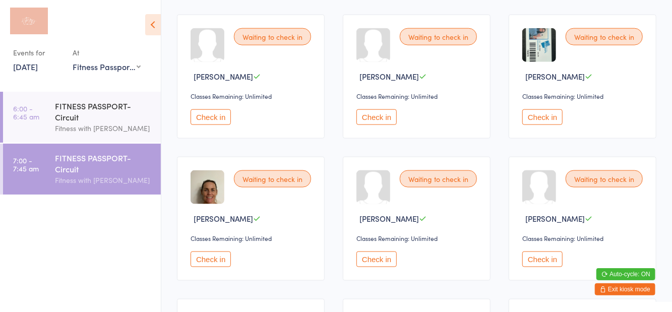
click at [383, 262] on button "Check in" at bounding box center [376, 260] width 40 height 16
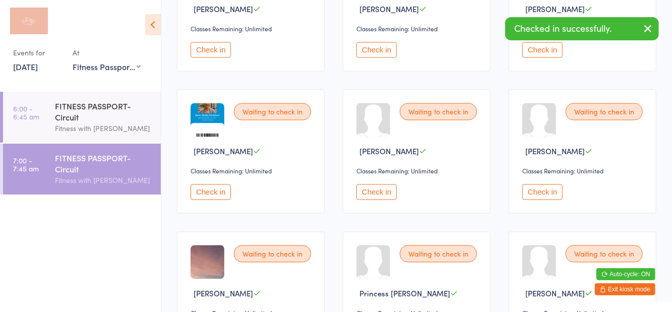
scroll to position [1022, 0]
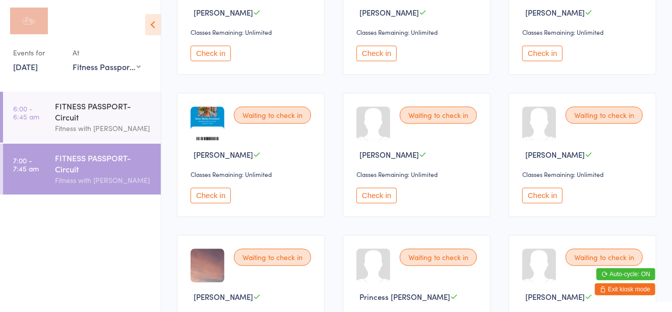
click at [211, 196] on button "Check in" at bounding box center [211, 196] width 40 height 16
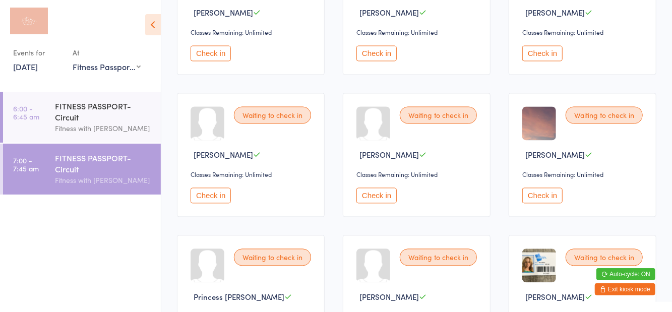
click at [553, 199] on button "Check in" at bounding box center [542, 196] width 40 height 16
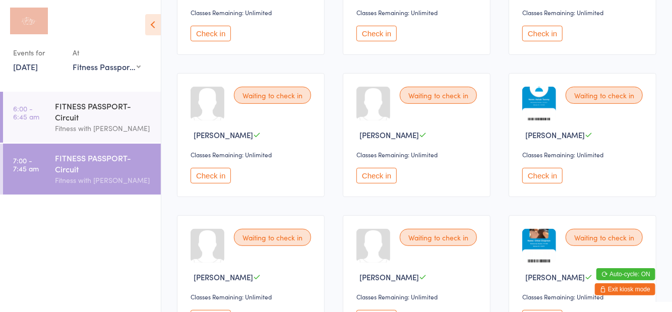
scroll to position [0, 0]
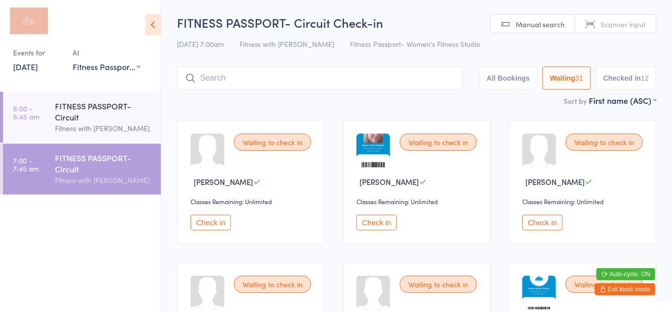
click at [378, 227] on button "Check in" at bounding box center [376, 223] width 40 height 16
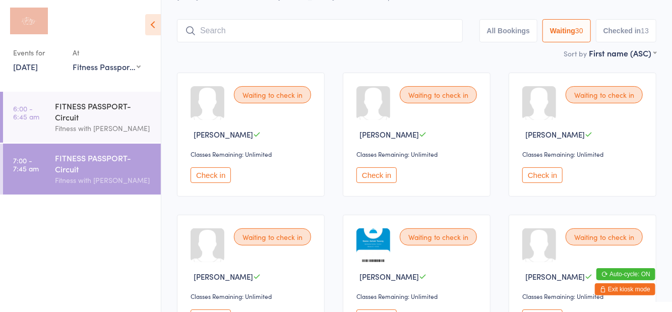
scroll to position [51, 0]
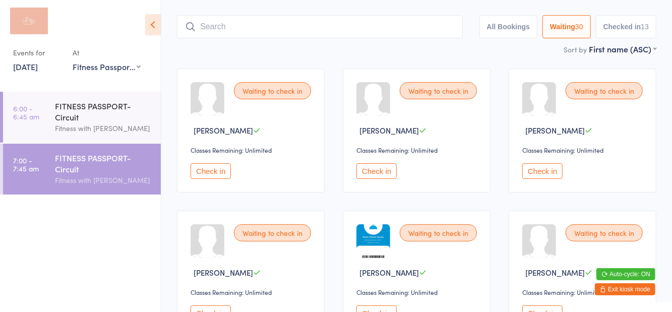
click at [378, 312] on button "Check in" at bounding box center [376, 313] width 40 height 16
click at [275, 26] on input "search" at bounding box center [320, 26] width 286 height 23
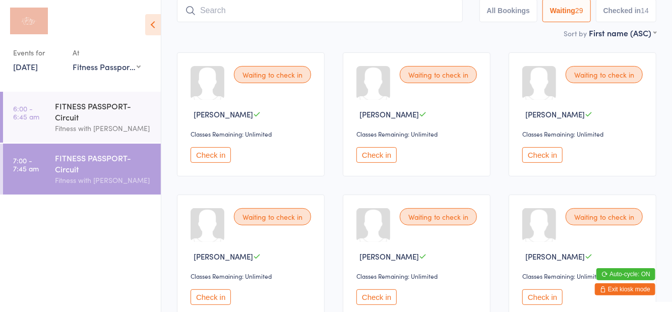
scroll to position [67, 0]
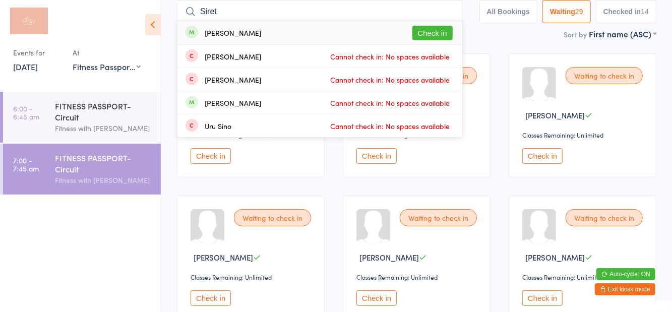
type input "Siret"
click at [446, 36] on button "Check in" at bounding box center [432, 33] width 40 height 15
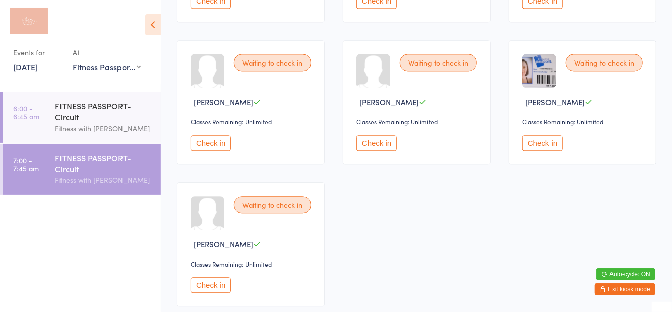
scroll to position [1228, 0]
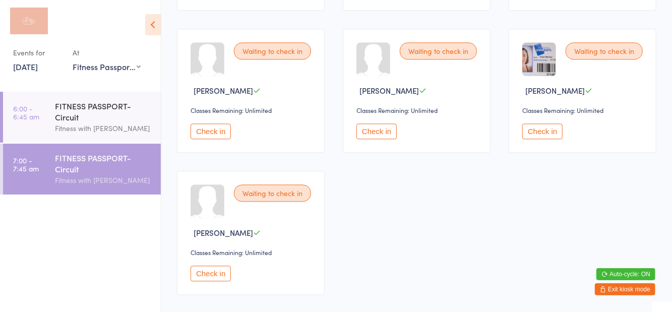
click at [204, 266] on button "Check in" at bounding box center [211, 274] width 40 height 16
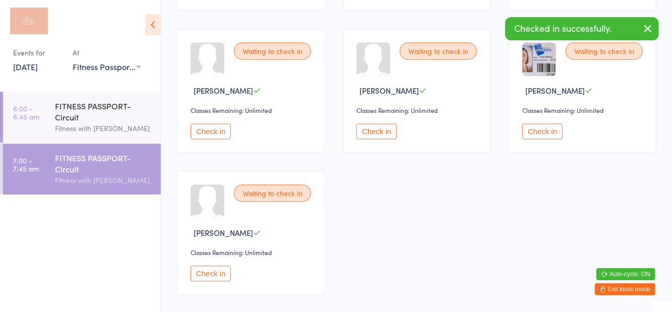
scroll to position [1087, 0]
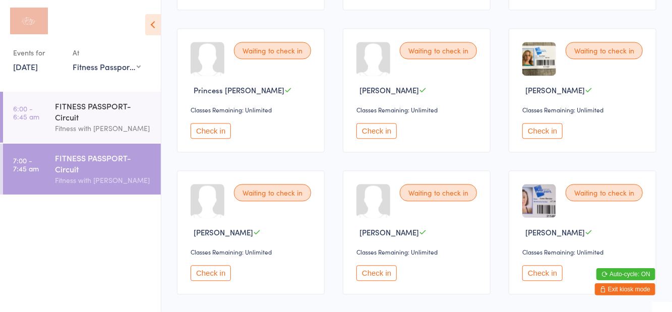
click at [384, 126] on button "Check in" at bounding box center [376, 131] width 40 height 16
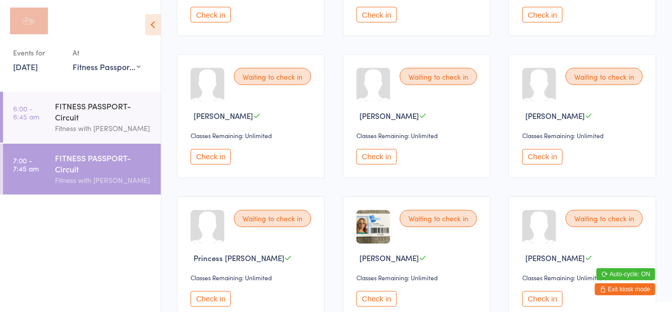
scroll to position [917, 0]
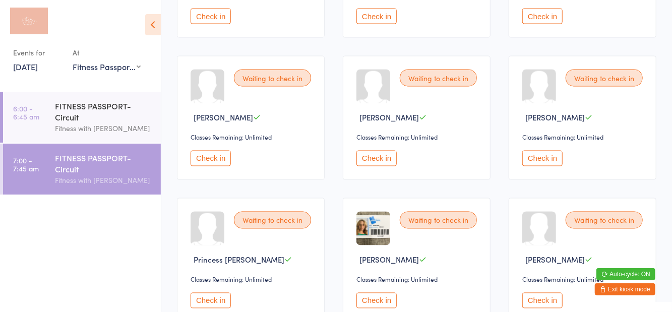
click at [372, 159] on button "Check in" at bounding box center [376, 159] width 40 height 16
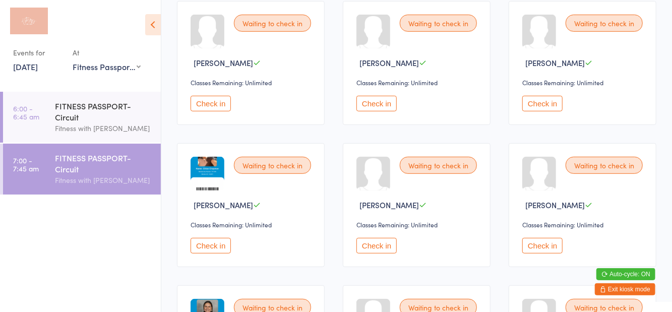
scroll to position [263, 0]
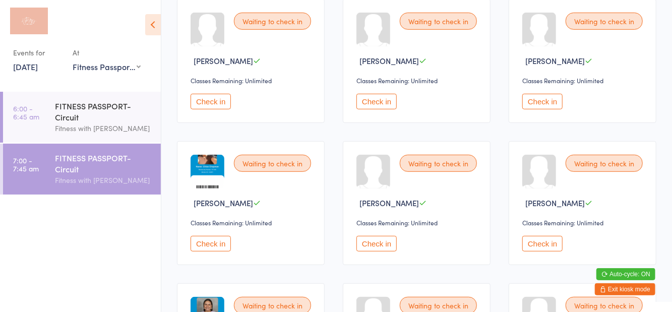
click at [529, 248] on button "Check in" at bounding box center [542, 244] width 40 height 16
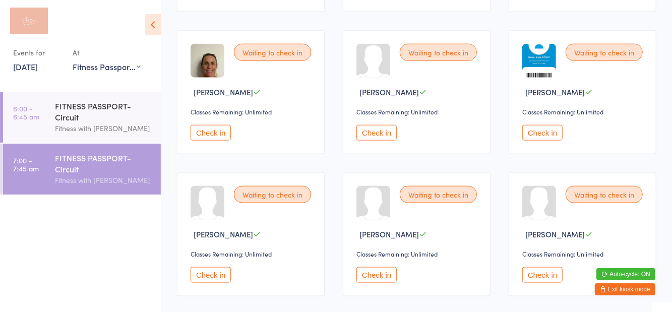
scroll to position [656, 0]
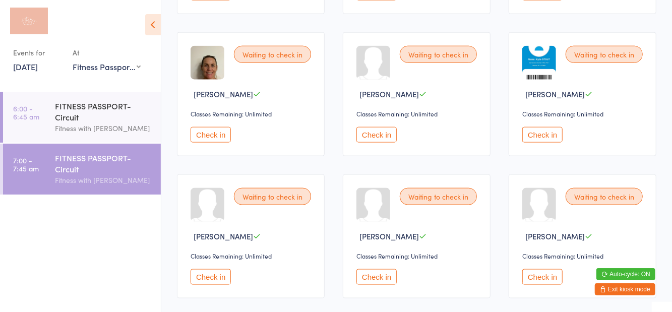
click at [219, 135] on button "Check in" at bounding box center [211, 135] width 40 height 16
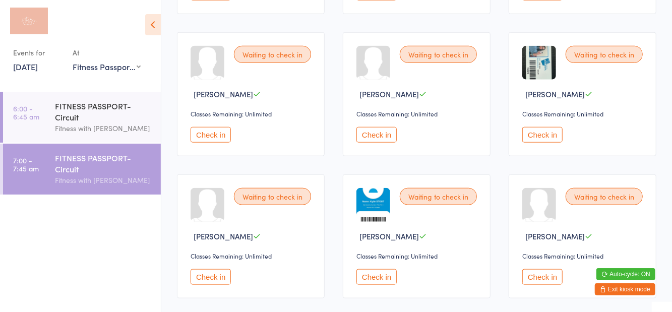
scroll to position [516, 0]
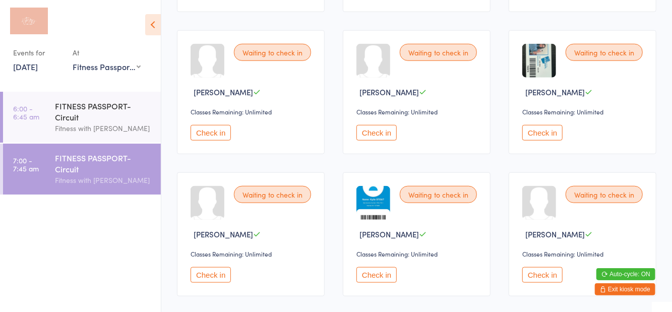
click at [221, 272] on button "Check in" at bounding box center [211, 275] width 40 height 16
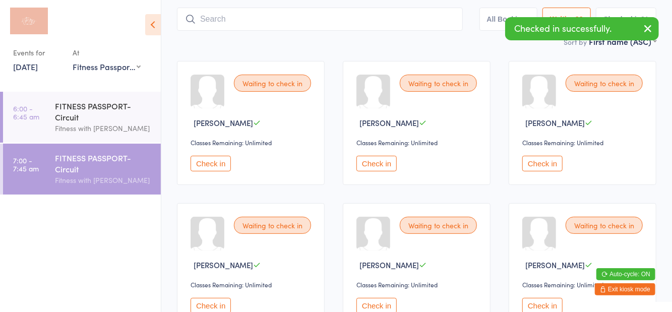
scroll to position [0, 0]
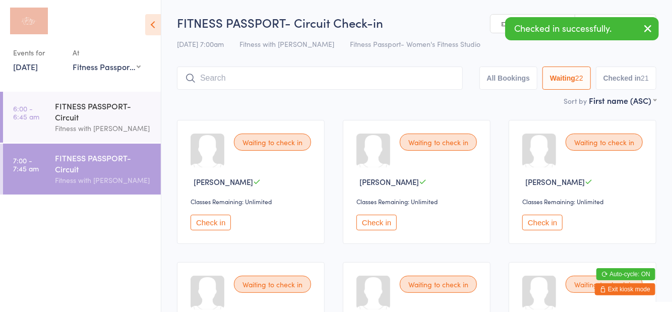
click at [49, 130] on link "6:00 - 6:45 am FITNESS PASSPORT- Circuit Fitness with [PERSON_NAME]" at bounding box center [82, 117] width 158 height 51
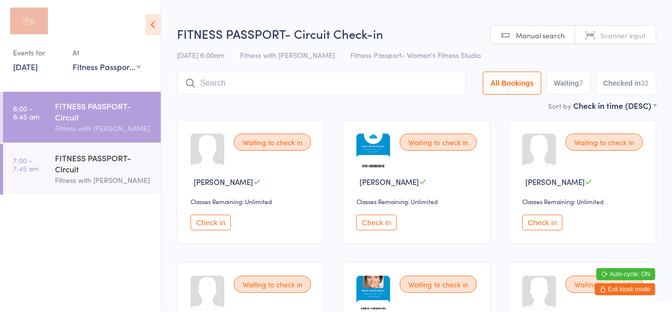
click at [307, 83] on input "search" at bounding box center [321, 83] width 289 height 23
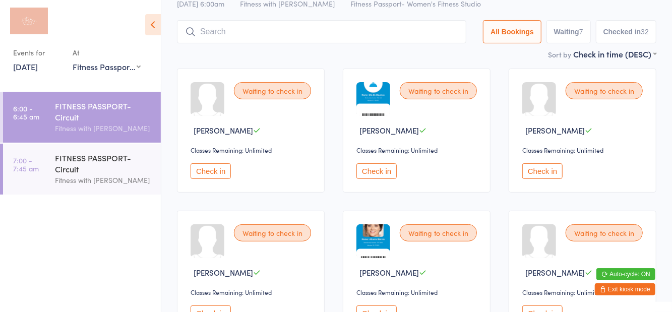
scroll to position [72, 0]
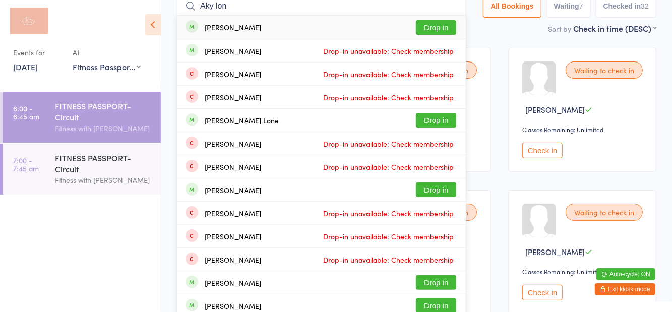
type input "Aky lon"
click at [440, 32] on button "Drop in" at bounding box center [436, 27] width 40 height 15
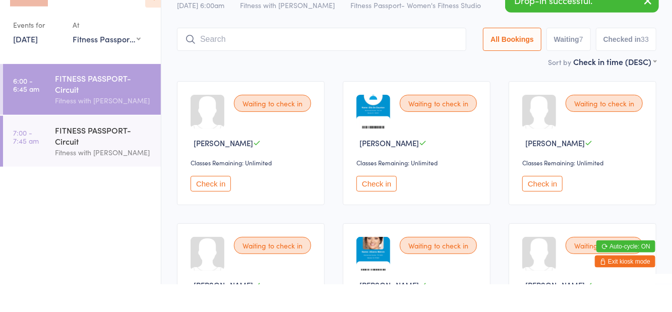
scroll to position [11, 0]
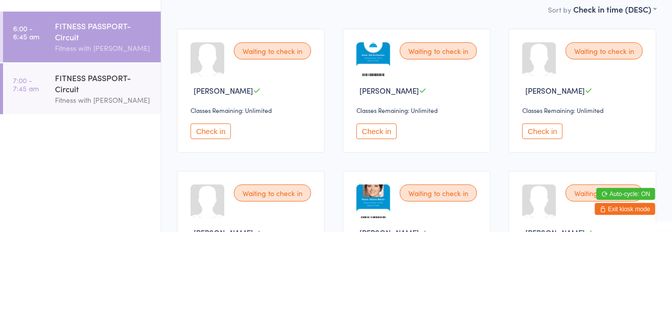
click at [63, 178] on div "Fitness with [PERSON_NAME]" at bounding box center [103, 180] width 97 height 12
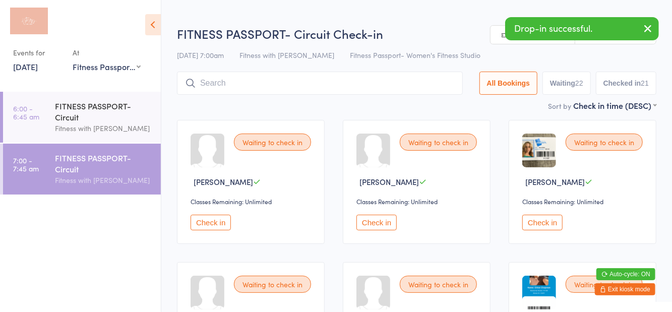
click at [577, 91] on button "Waiting 22" at bounding box center [566, 83] width 48 height 23
select select "0"
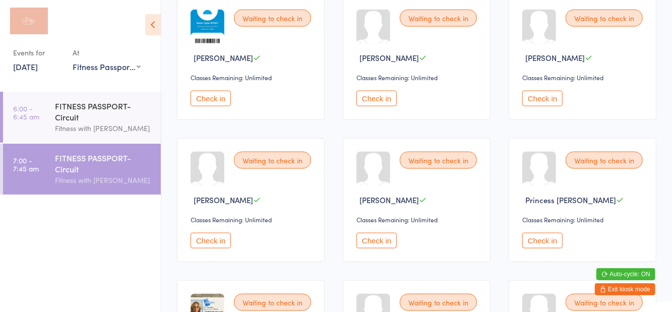
scroll to position [693, 0]
click at [217, 239] on button "Check in" at bounding box center [211, 240] width 40 height 16
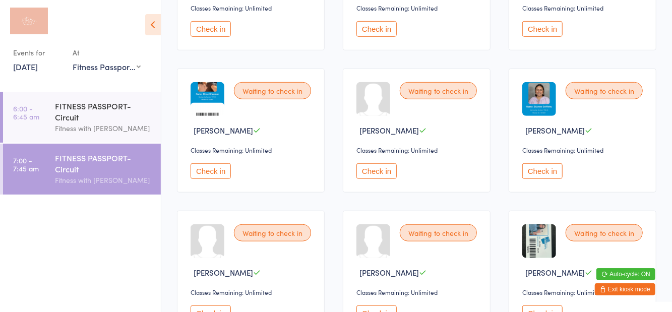
scroll to position [337, 0]
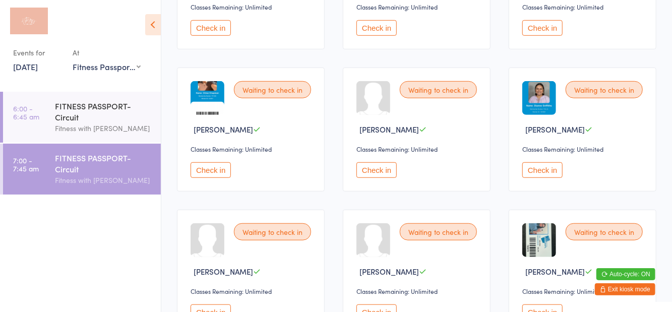
click at [385, 166] on button "Check in" at bounding box center [376, 170] width 40 height 16
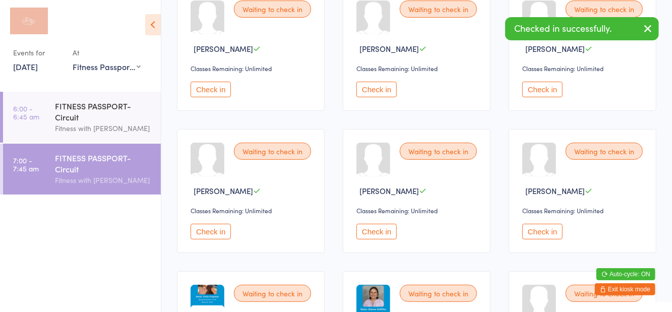
scroll to position [0, 0]
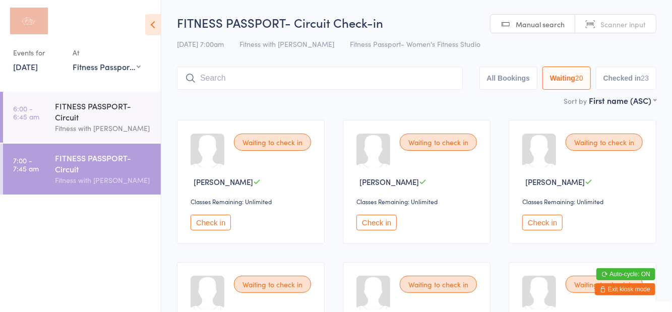
click at [206, 219] on button "Check in" at bounding box center [211, 223] width 40 height 16
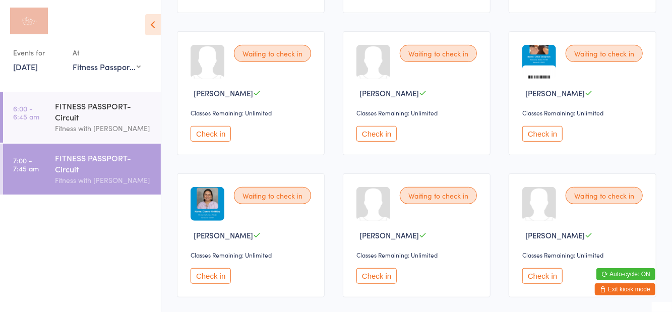
scroll to position [231, 0]
click at [217, 277] on button "Check in" at bounding box center [211, 276] width 40 height 16
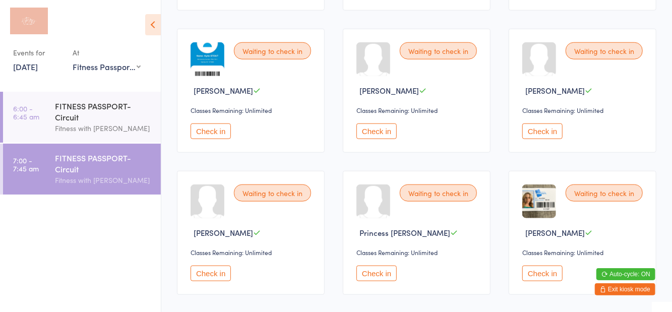
scroll to position [518, 0]
click at [540, 275] on button "Check in" at bounding box center [542, 273] width 40 height 16
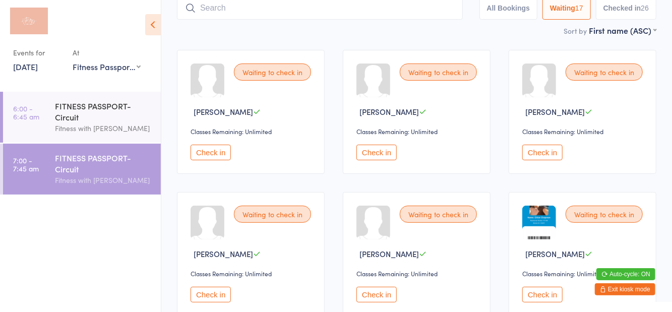
scroll to position [0, 0]
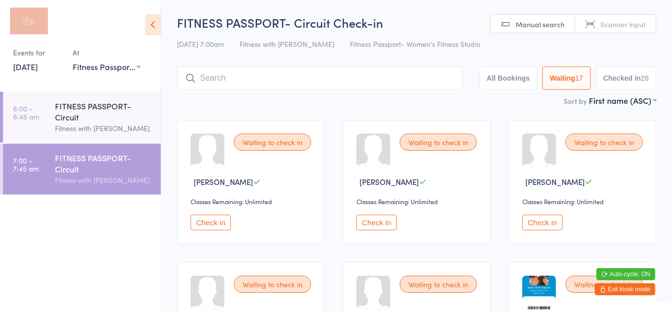
click at [546, 229] on button "Check in" at bounding box center [542, 223] width 40 height 16
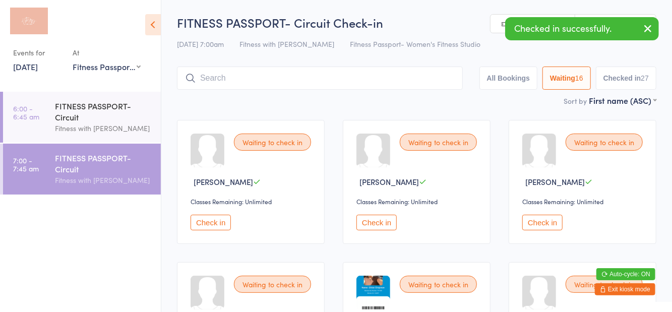
click at [556, 76] on button "Waiting 16" at bounding box center [566, 78] width 48 height 23
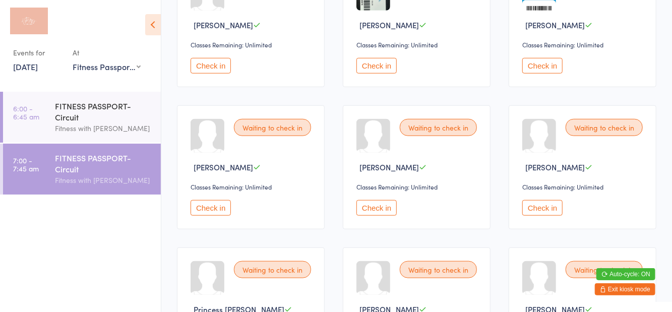
scroll to position [455, 0]
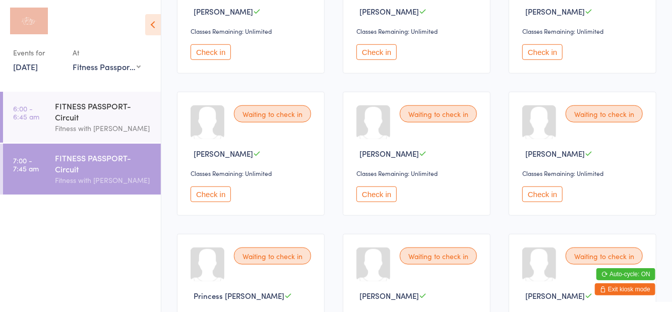
click at [213, 187] on button "Check in" at bounding box center [211, 195] width 40 height 16
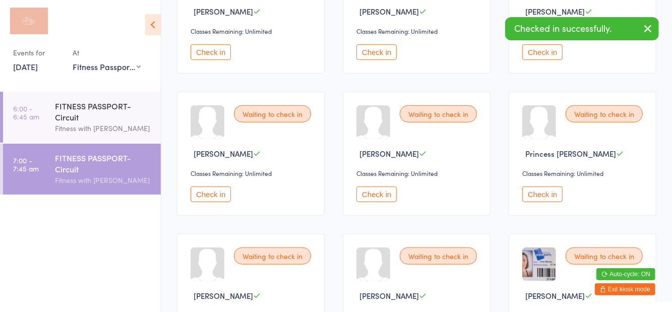
click at [376, 187] on button "Check in" at bounding box center [376, 195] width 40 height 16
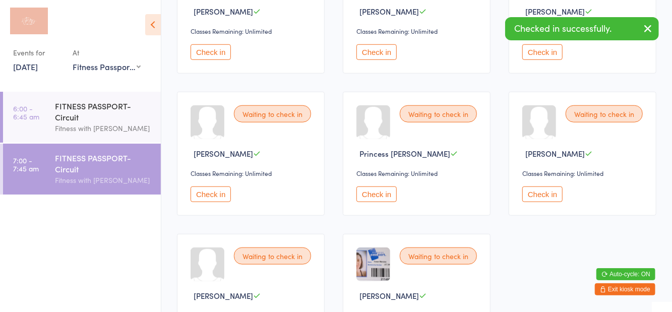
click at [382, 199] on button "Check in" at bounding box center [376, 195] width 40 height 16
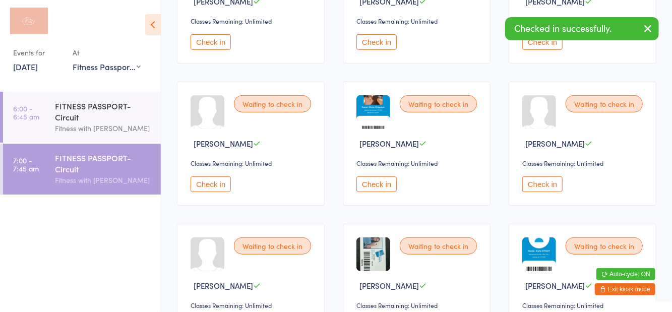
scroll to position [180, 0]
click at [213, 191] on button "Check in" at bounding box center [211, 185] width 40 height 16
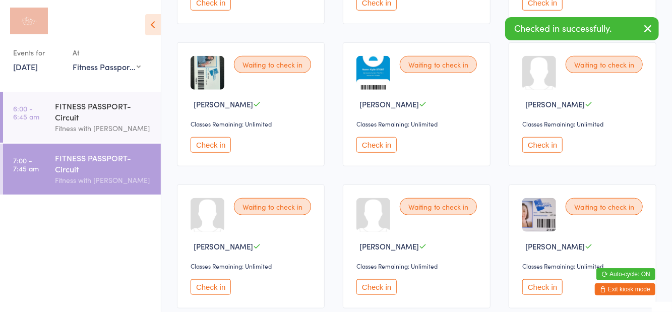
scroll to position [362, 0]
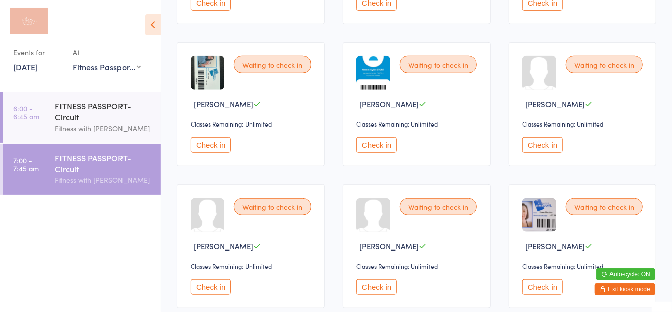
click at [542, 141] on button "Check in" at bounding box center [542, 145] width 40 height 16
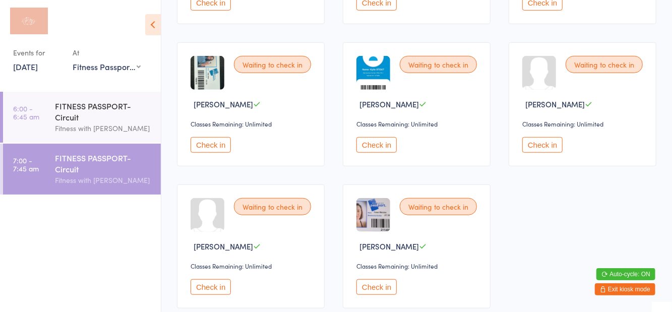
scroll to position [350, 0]
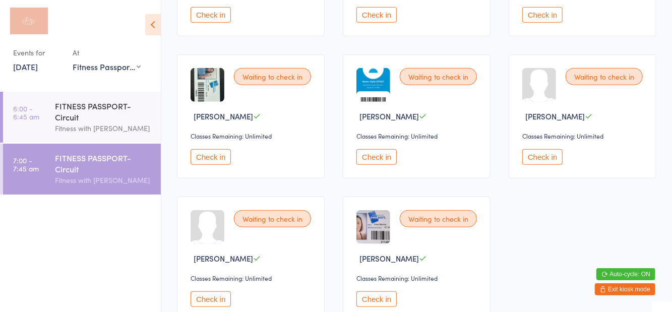
click at [220, 152] on button "Check in" at bounding box center [211, 157] width 40 height 16
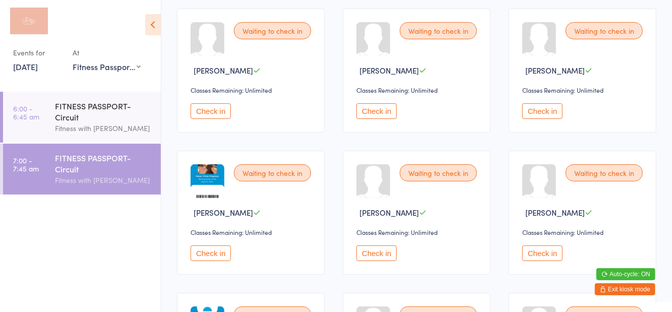
scroll to position [111, 0]
click at [370, 247] on button "Check in" at bounding box center [376, 254] width 40 height 16
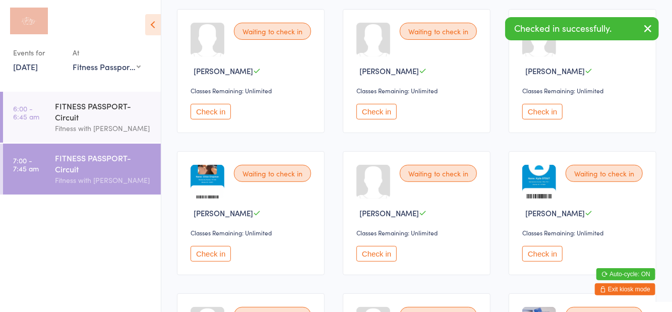
click at [151, 35] on icon at bounding box center [153, 24] width 16 height 21
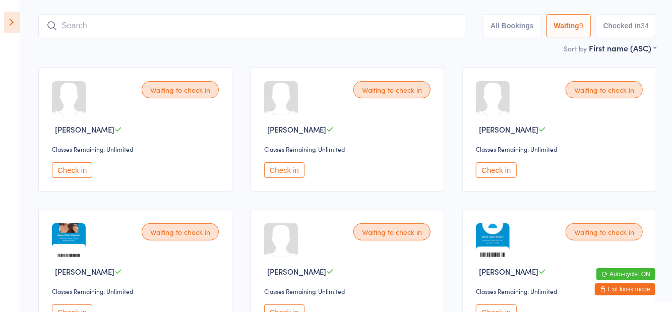
scroll to position [0, 0]
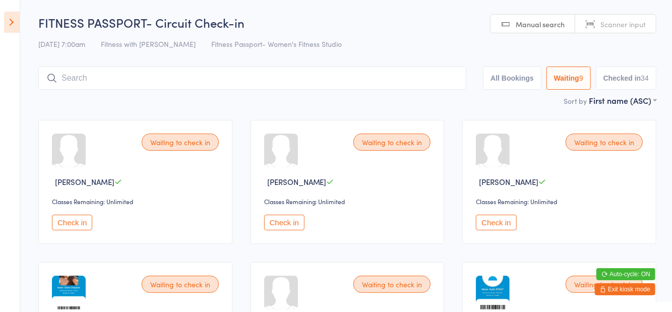
click at [287, 225] on button "Check in" at bounding box center [284, 223] width 40 height 16
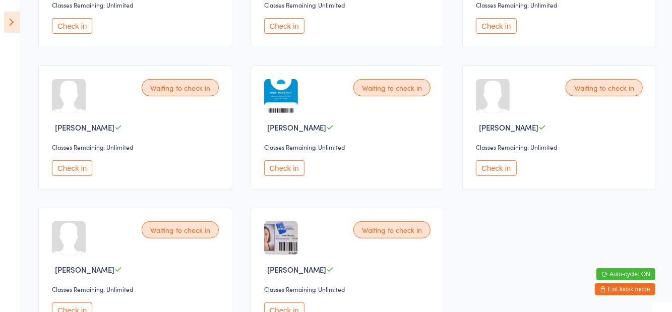
scroll to position [237, 0]
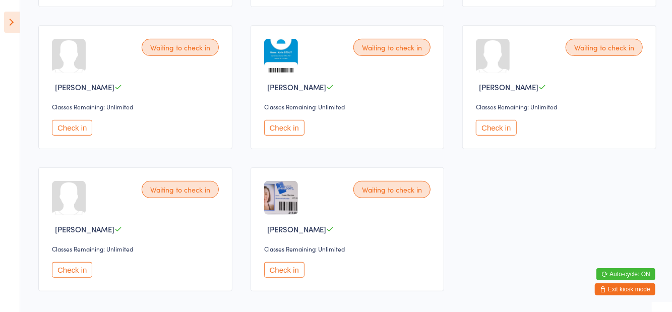
click at [74, 273] on button "Check in" at bounding box center [72, 270] width 40 height 16
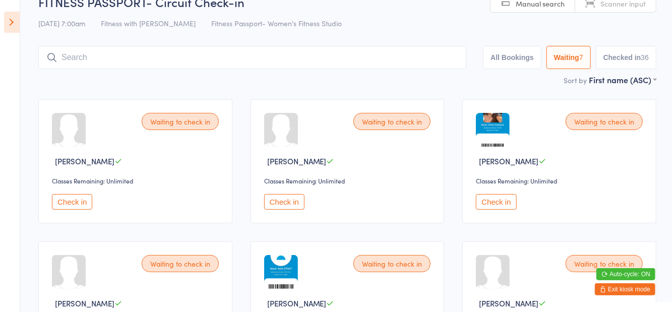
scroll to position [0, 0]
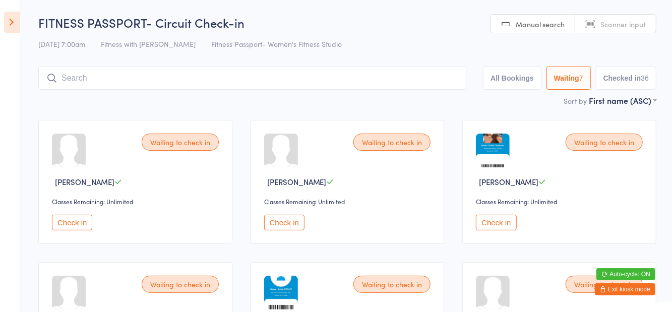
click at [16, 30] on icon at bounding box center [12, 22] width 16 height 21
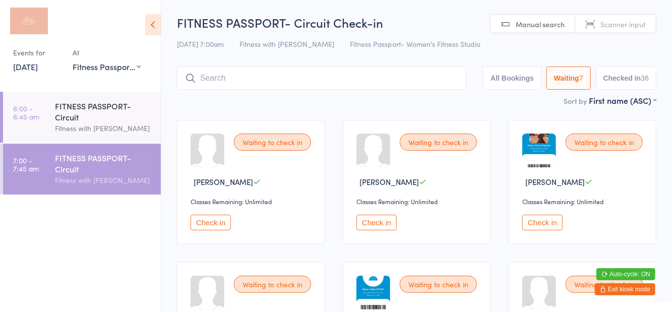
click at [84, 107] on div "FITNESS PASSPORT- Circuit" at bounding box center [103, 111] width 97 height 22
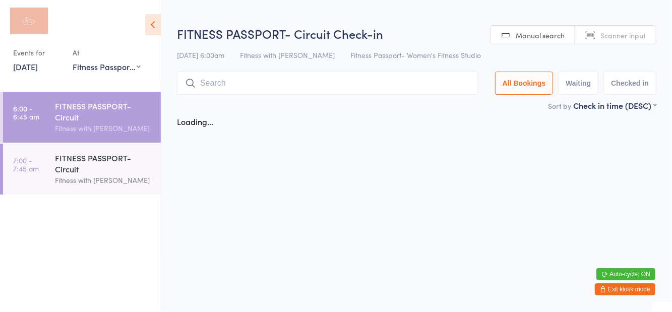
click at [247, 81] on input "search" at bounding box center [327, 83] width 301 height 23
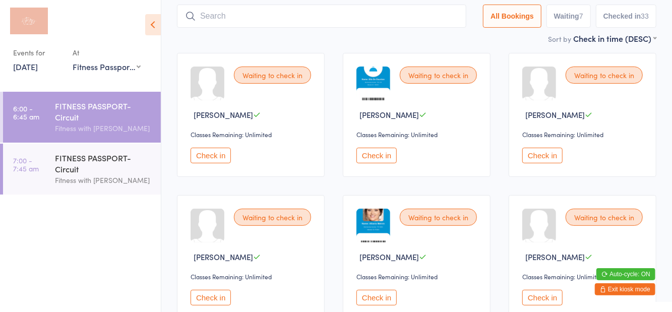
scroll to position [72, 0]
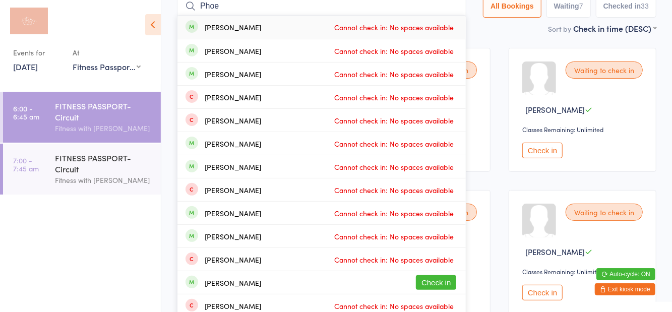
type input "Phoe"
click at [156, 28] on icon at bounding box center [153, 24] width 16 height 21
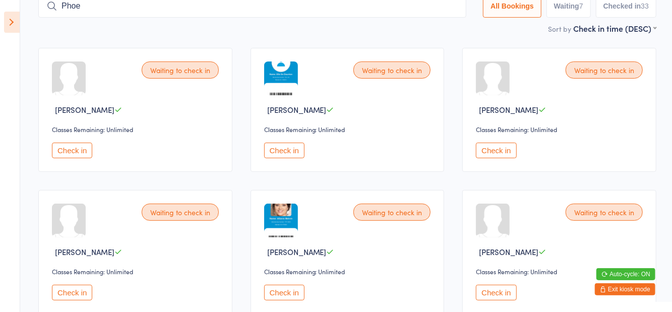
click at [16, 25] on icon at bounding box center [12, 22] width 16 height 21
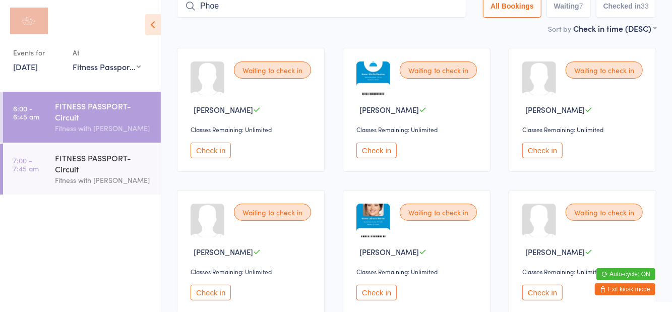
click at [86, 166] on div "FITNESS PASSPORT- Circuit" at bounding box center [103, 163] width 97 height 22
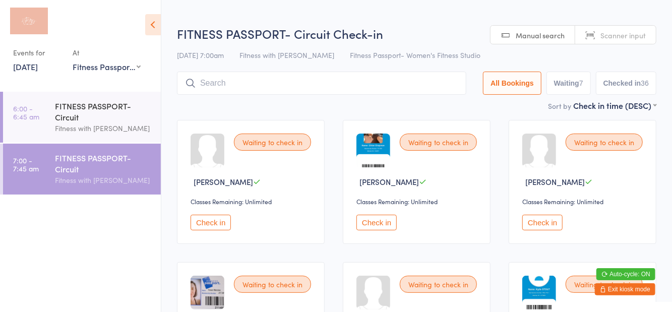
click at [577, 84] on button "Waiting 7" at bounding box center [568, 83] width 44 height 23
select select "0"
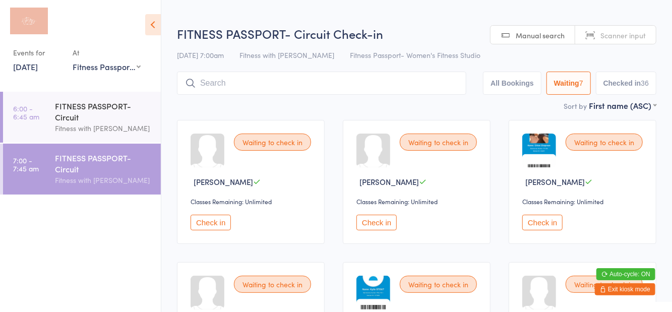
click at [152, 30] on icon at bounding box center [153, 24] width 16 height 21
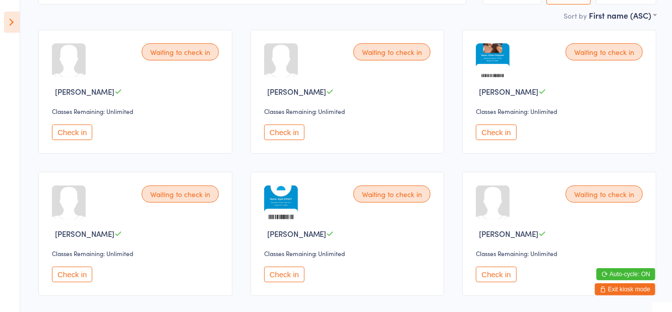
scroll to position [91, 0]
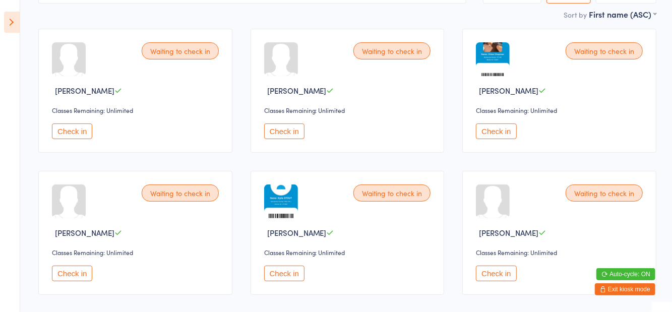
click at [493, 136] on button "Check in" at bounding box center [496, 132] width 40 height 16
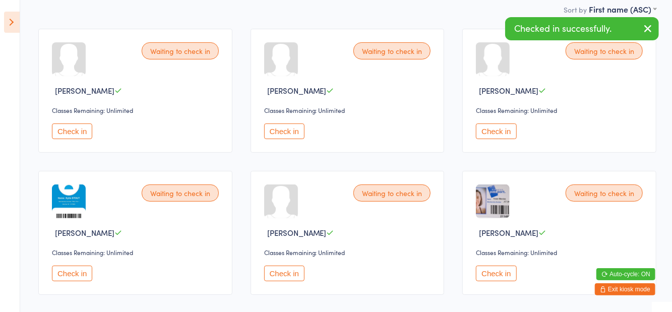
click at [291, 297] on div "Waiting to check in Amanda Stacey Classes Remaining: Unlimited Check in Waiting…" at bounding box center [347, 162] width 636 height 284
click at [298, 270] on button "Check in" at bounding box center [284, 274] width 40 height 16
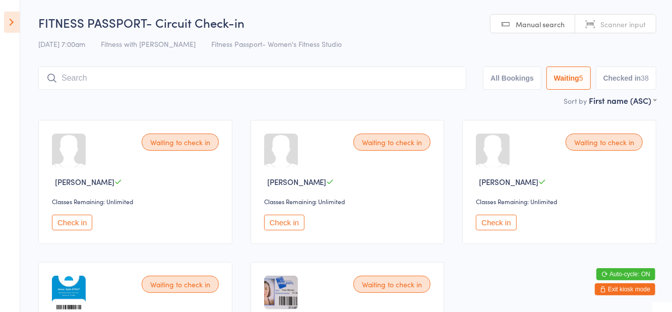
scroll to position [2, 0]
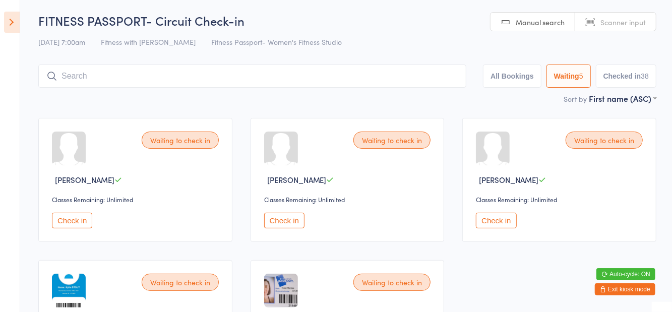
click at [296, 223] on button "Check in" at bounding box center [284, 221] width 40 height 16
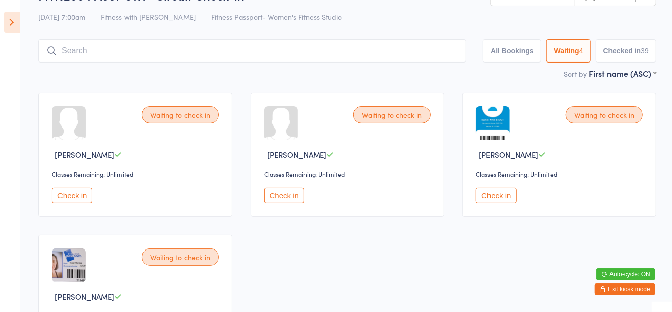
scroll to position [77, 0]
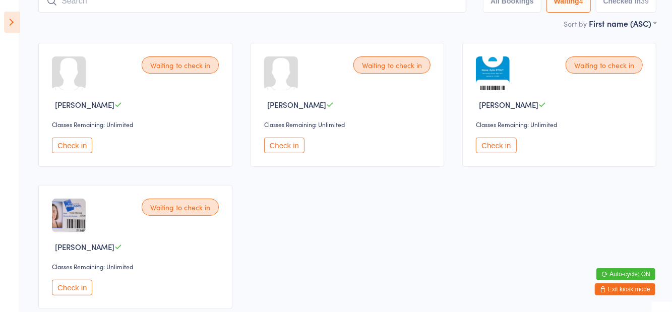
click at [65, 286] on button "Check in" at bounding box center [72, 288] width 40 height 16
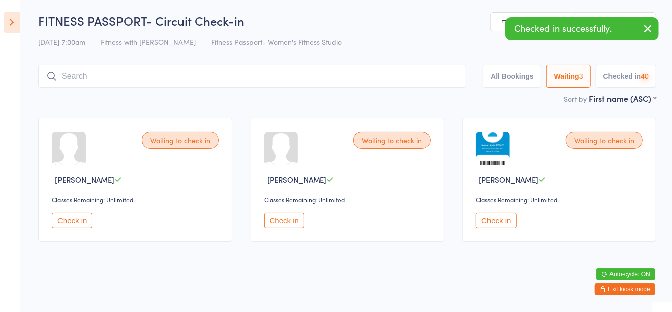
scroll to position [0, 0]
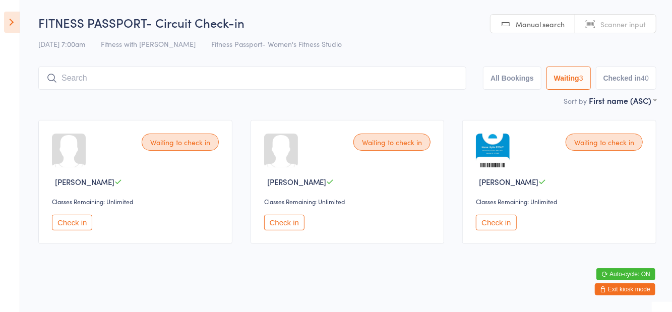
click at [506, 218] on button "Check in" at bounding box center [496, 223] width 40 height 16
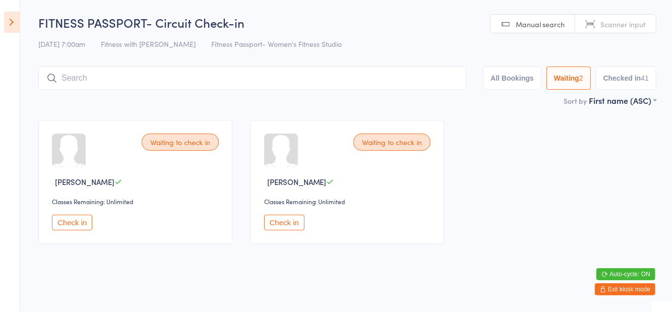
click at [78, 224] on button "Check in" at bounding box center [72, 223] width 40 height 16
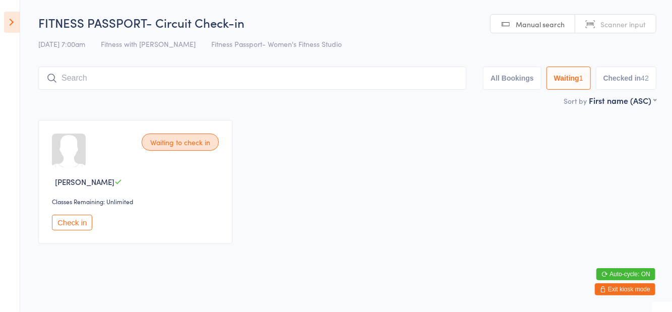
click at [627, 88] on button "Checked in 42" at bounding box center [626, 78] width 60 height 23
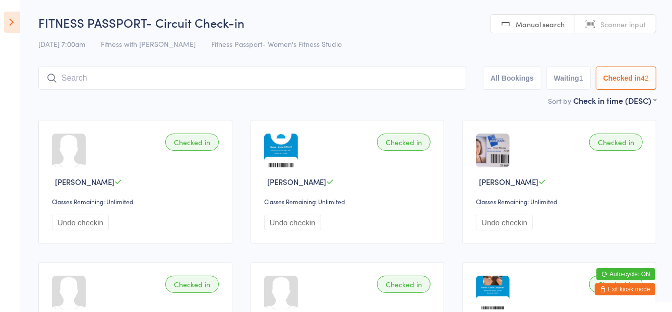
click at [569, 81] on button "Waiting 1" at bounding box center [568, 78] width 44 height 23
